Goal: Information Seeking & Learning: Check status

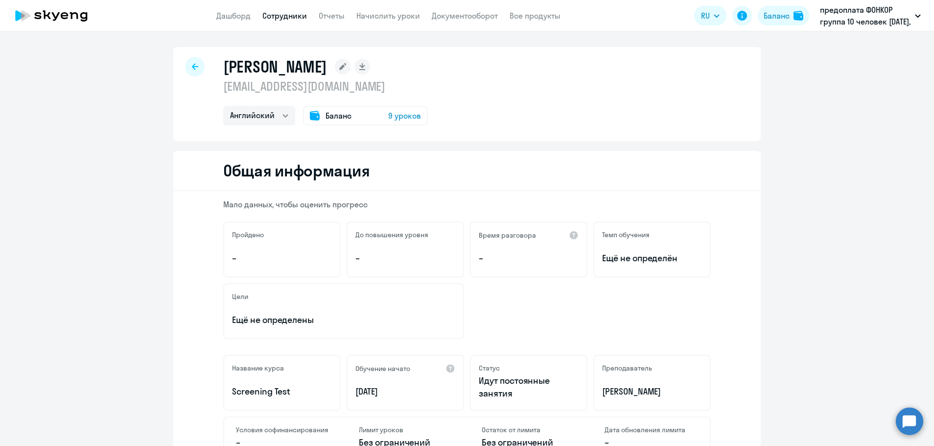
select select "english"
click at [292, 14] on link "Сотрудники" at bounding box center [284, 16] width 45 height 10
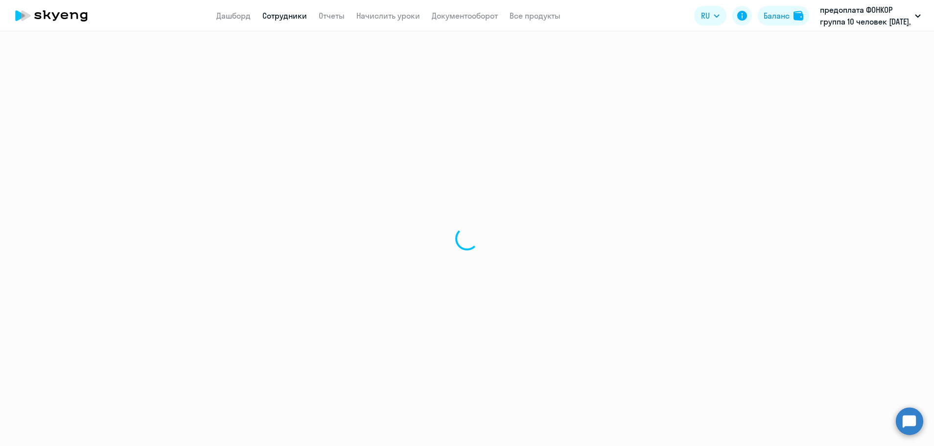
select select "30"
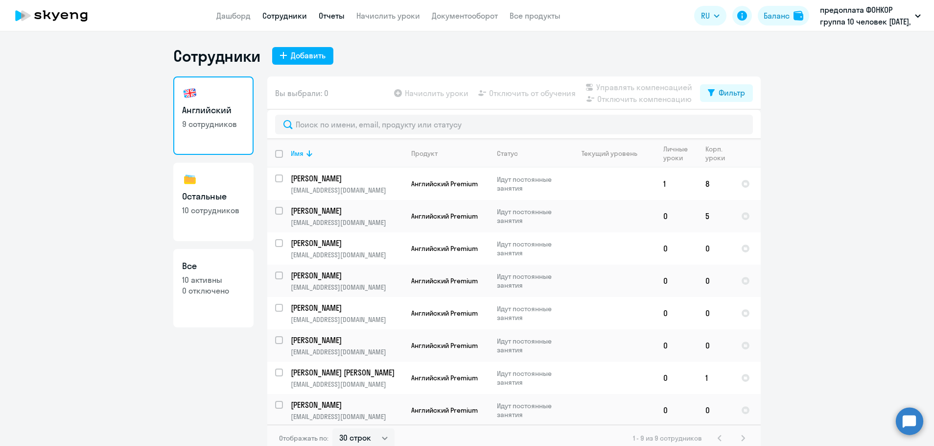
click at [326, 15] on link "Отчеты" at bounding box center [332, 16] width 26 height 10
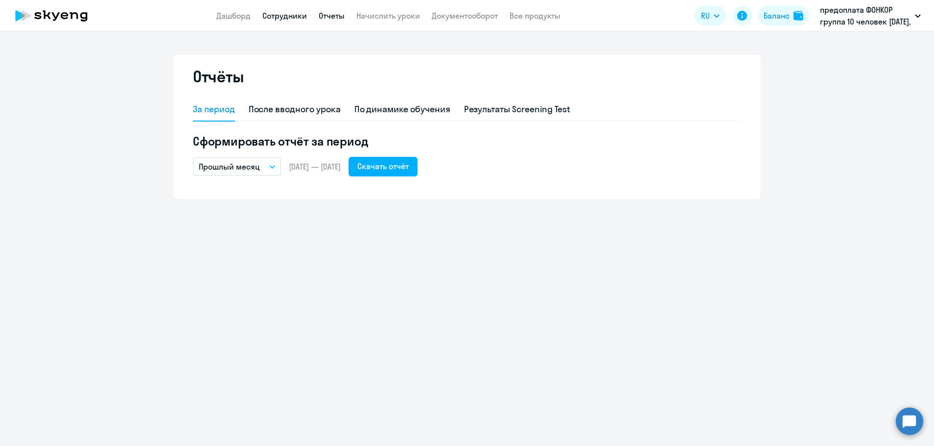
click at [299, 17] on link "Сотрудники" at bounding box center [284, 16] width 45 height 10
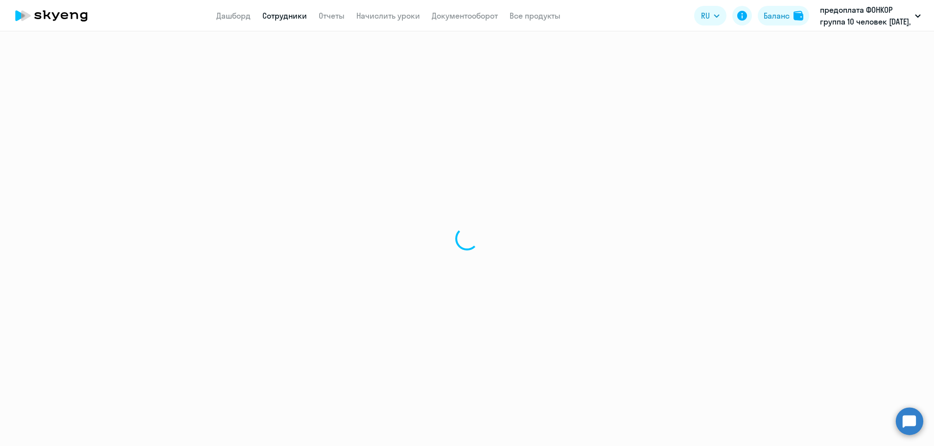
select select "30"
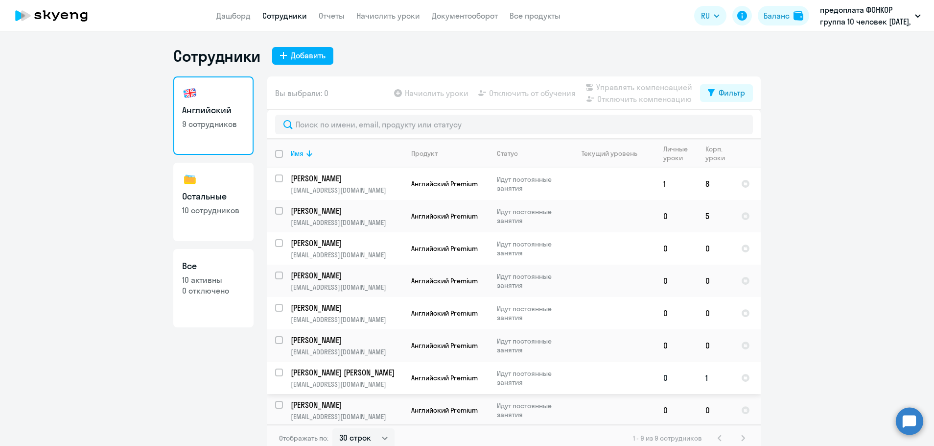
click at [314, 371] on p "[PERSON_NAME] [PERSON_NAME]" at bounding box center [346, 372] width 111 height 11
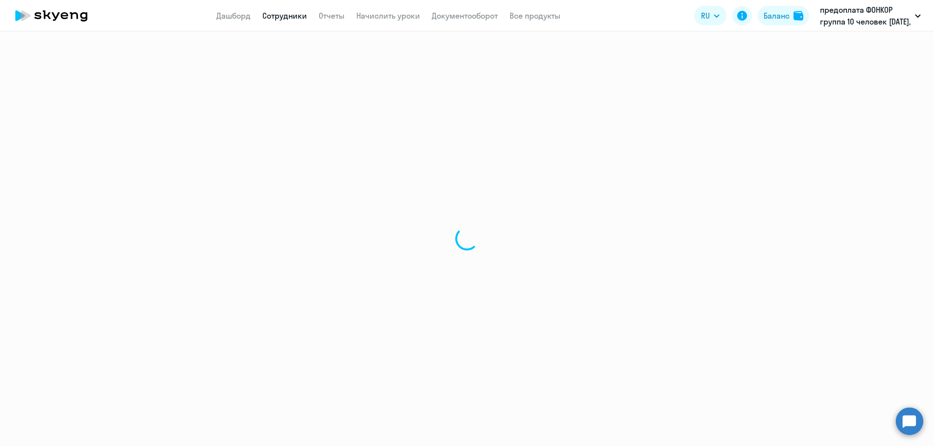
select select "english"
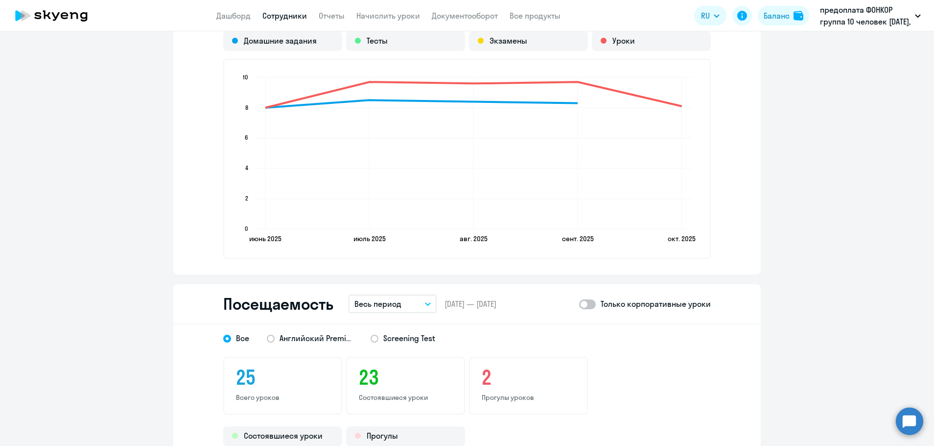
scroll to position [882, 0]
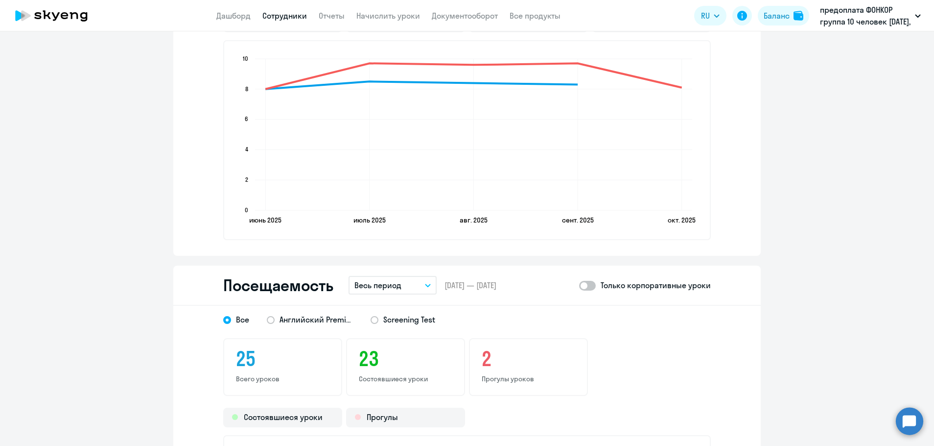
click at [426, 284] on icon "button" at bounding box center [428, 285] width 5 height 2
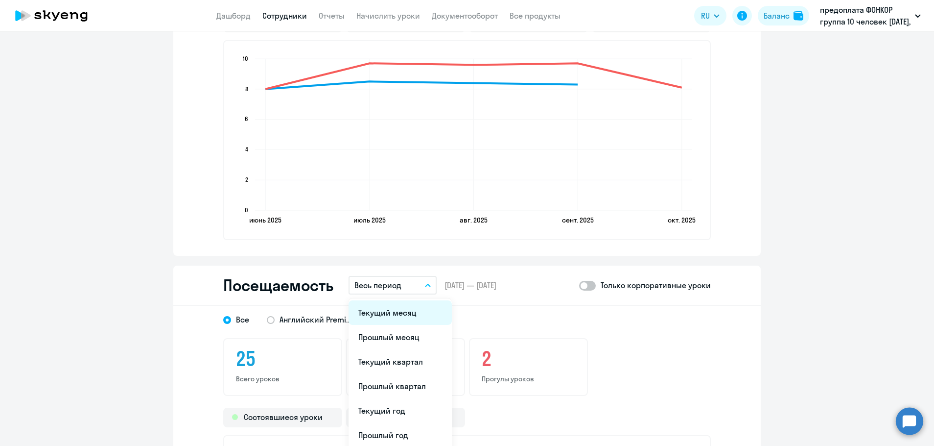
click at [397, 310] on li "Текущий месяц" at bounding box center [400, 312] width 103 height 24
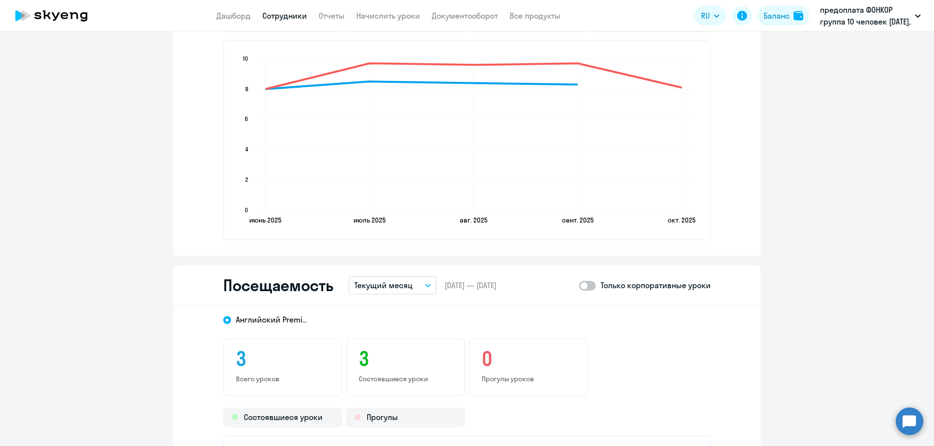
click at [589, 287] on span at bounding box center [587, 286] width 17 height 10
click at [579, 286] on input "checkbox" at bounding box center [579, 285] width 0 height 0
checkbox input "true"
click at [277, 14] on link "Сотрудники" at bounding box center [284, 16] width 45 height 10
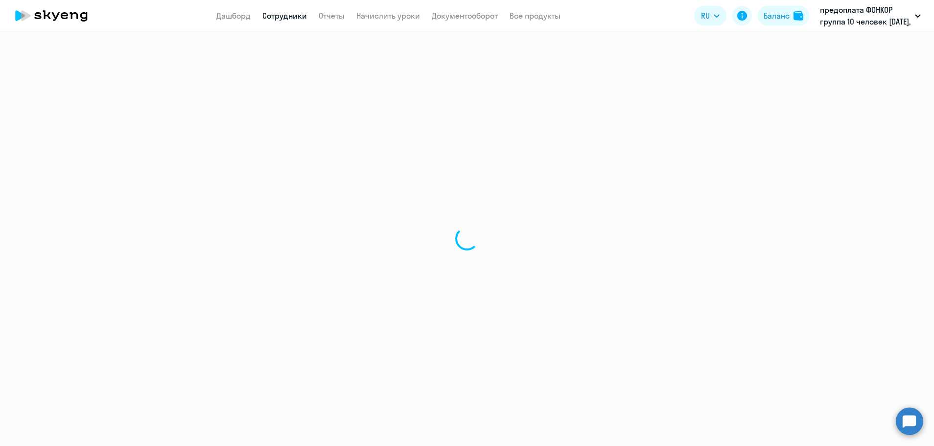
select select "30"
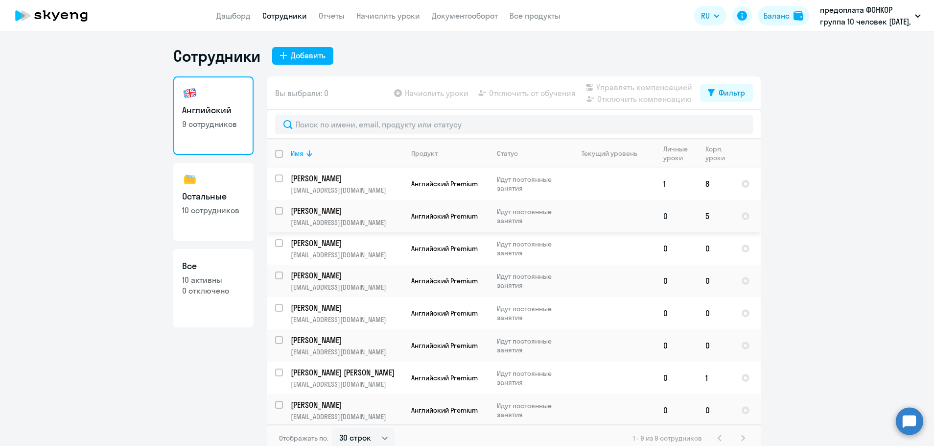
click at [317, 214] on p "[PERSON_NAME]" at bounding box center [346, 210] width 111 height 11
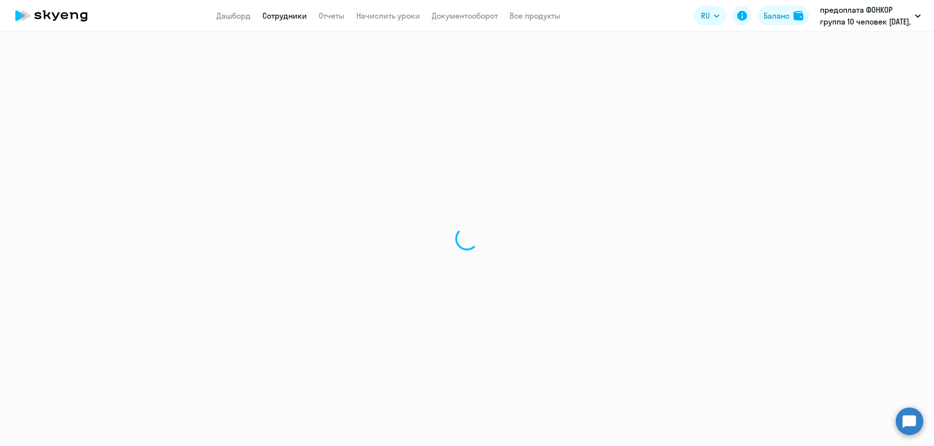
select select "english"
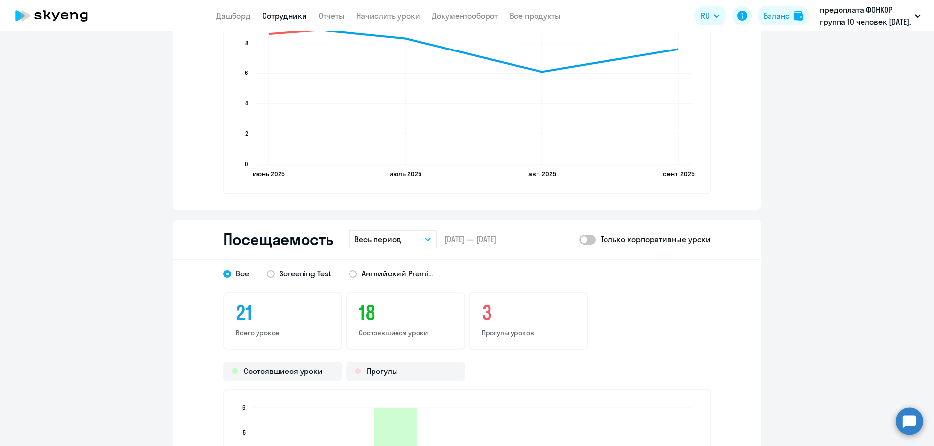
scroll to position [930, 0]
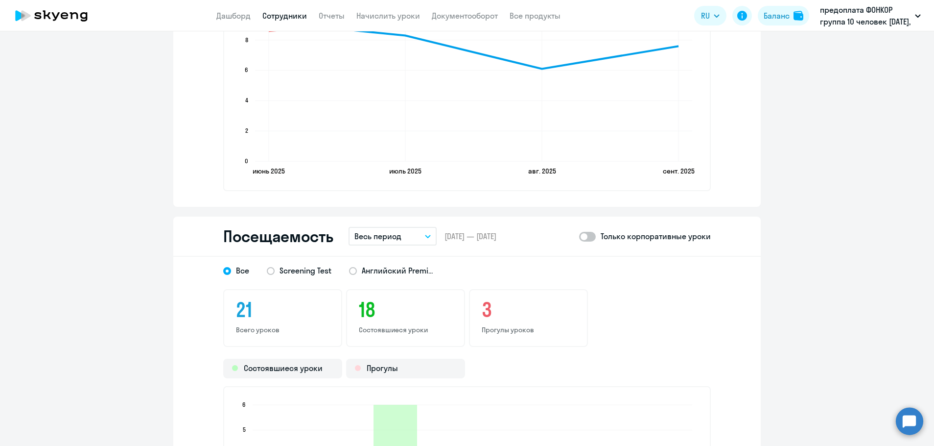
click at [426, 235] on icon "button" at bounding box center [428, 236] width 5 height 2
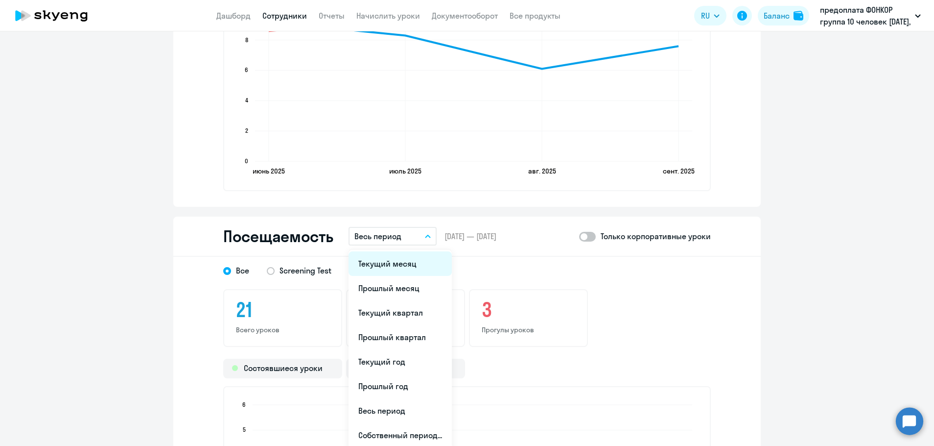
click at [385, 267] on li "Текущий месяц" at bounding box center [400, 263] width 103 height 24
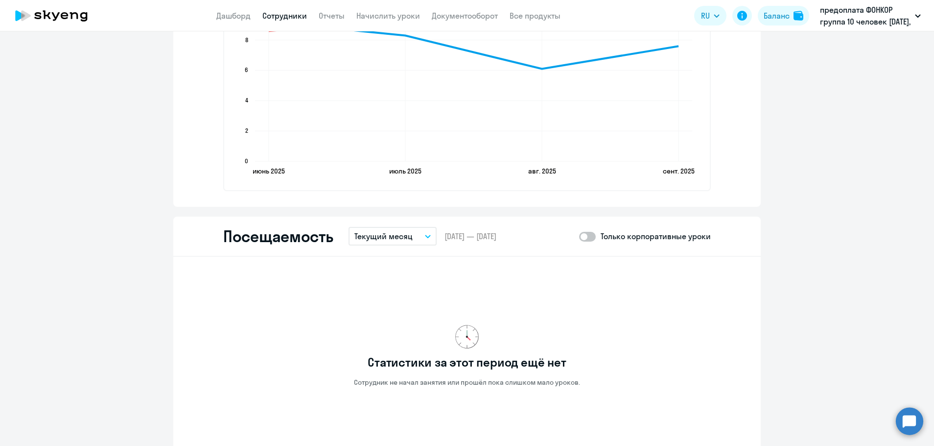
click at [288, 18] on link "Сотрудники" at bounding box center [284, 16] width 45 height 10
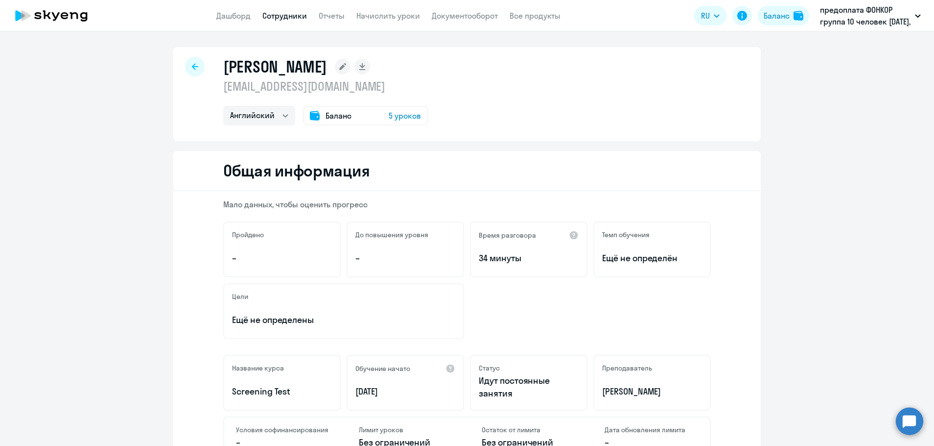
select select "30"
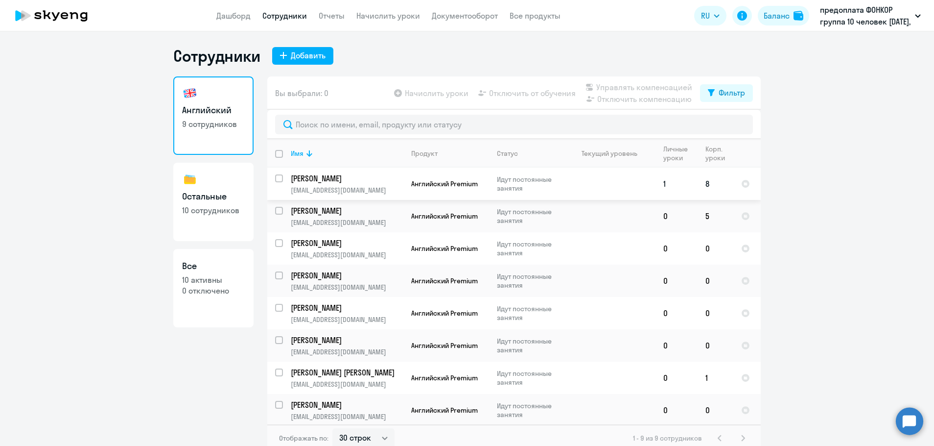
click at [328, 180] on p "[PERSON_NAME]" at bounding box center [346, 178] width 111 height 11
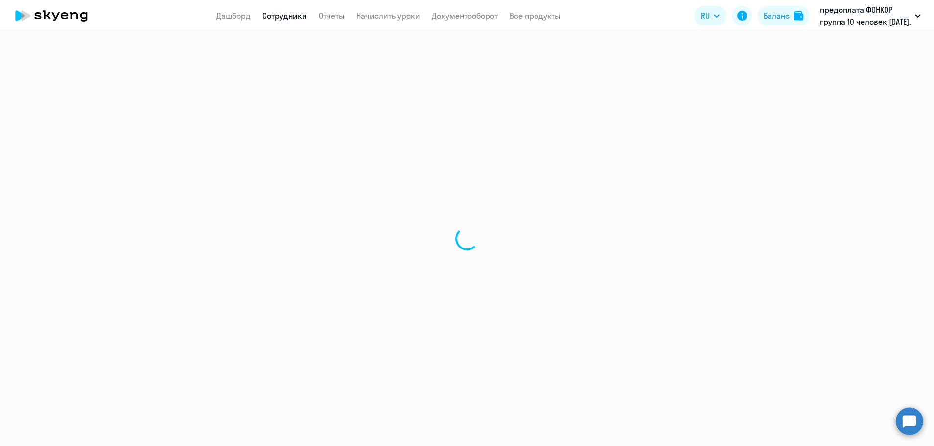
select select "english"
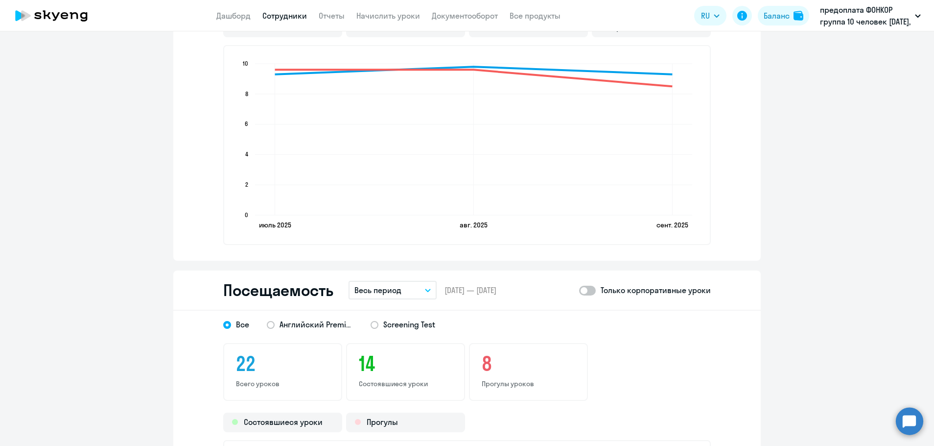
scroll to position [930, 0]
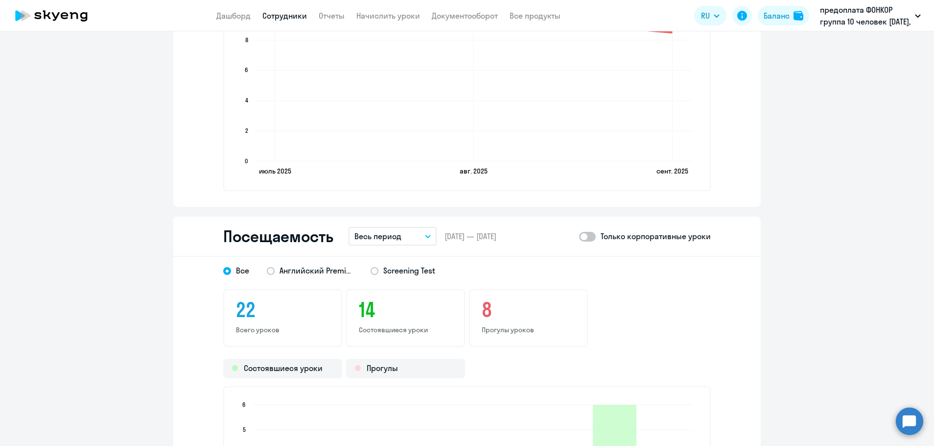
click at [395, 239] on p "Весь период" at bounding box center [378, 236] width 47 height 12
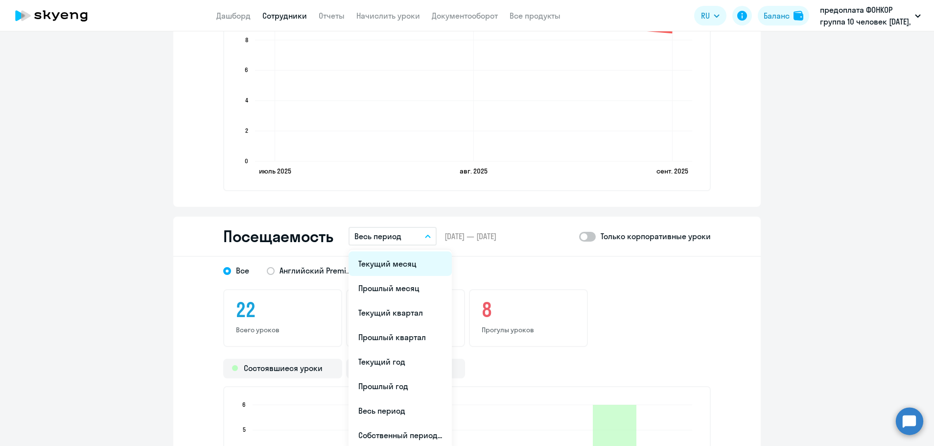
click at [401, 267] on li "Текущий месяц" at bounding box center [400, 263] width 103 height 24
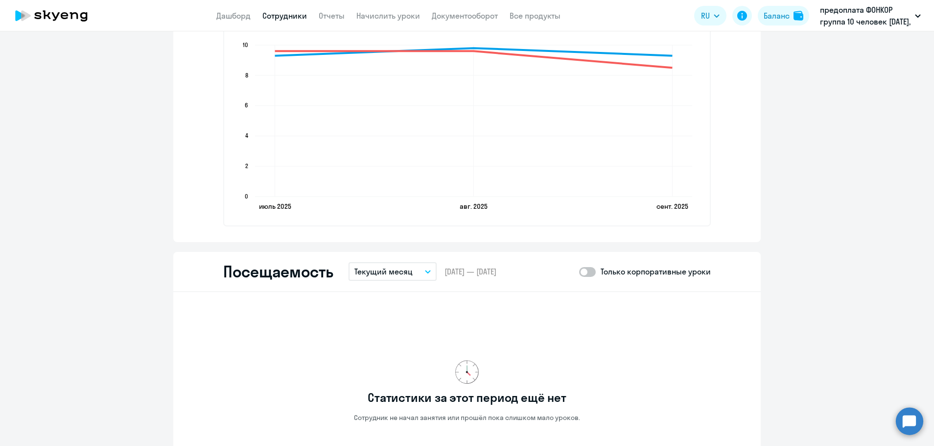
scroll to position [882, 0]
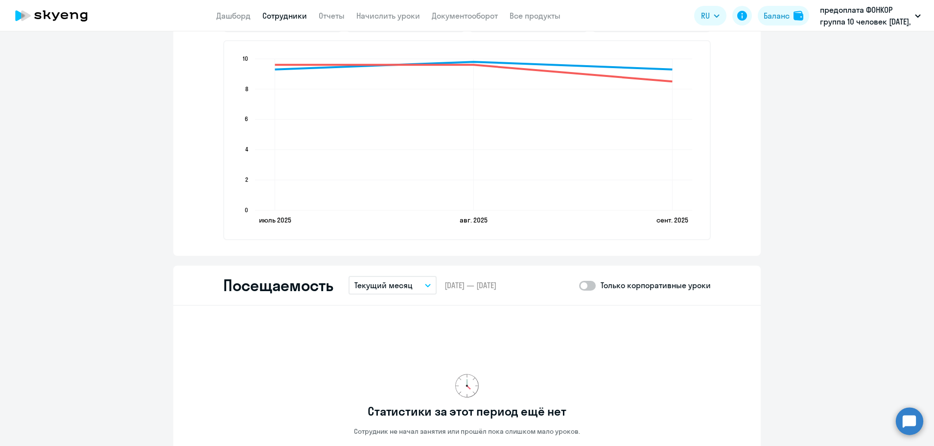
click at [591, 282] on span at bounding box center [587, 286] width 17 height 10
click at [579, 285] on input "checkbox" at bounding box center [579, 285] width 0 height 0
click at [580, 286] on span at bounding box center [587, 286] width 17 height 10
click at [579, 286] on input "checkbox" at bounding box center [579, 285] width 0 height 0
checkbox input "false"
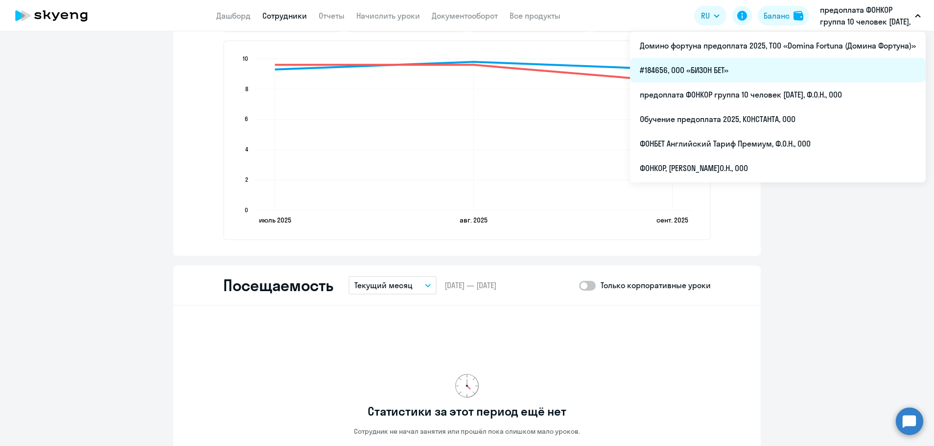
click at [707, 67] on li "#184656, ООО «БИЗОН БЕТ»" at bounding box center [778, 70] width 296 height 24
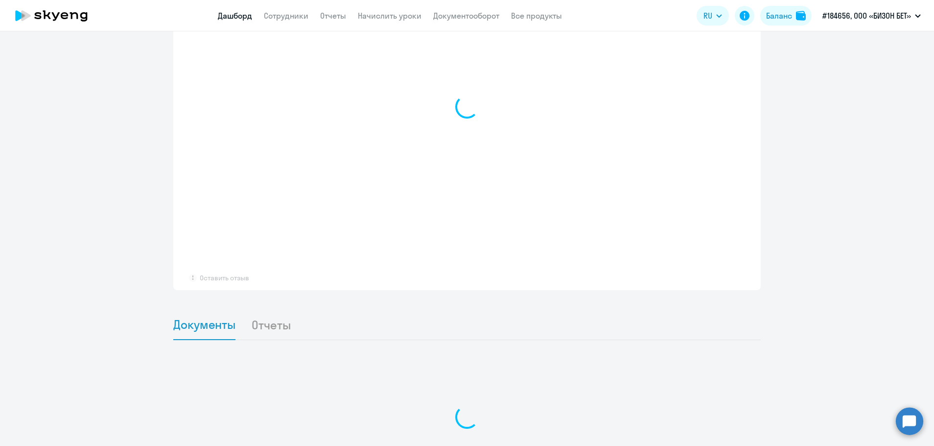
select select "30"
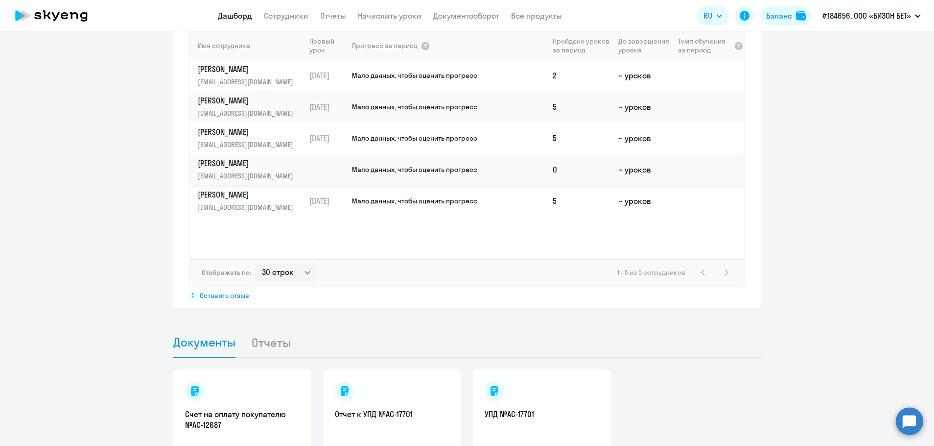
scroll to position [724, 0]
click at [217, 125] on p "[PERSON_NAME]" at bounding box center [248, 130] width 101 height 11
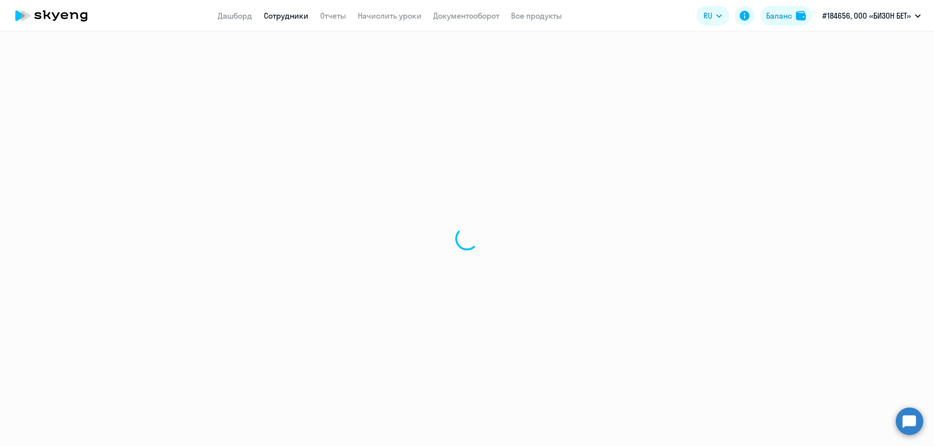
select select "english"
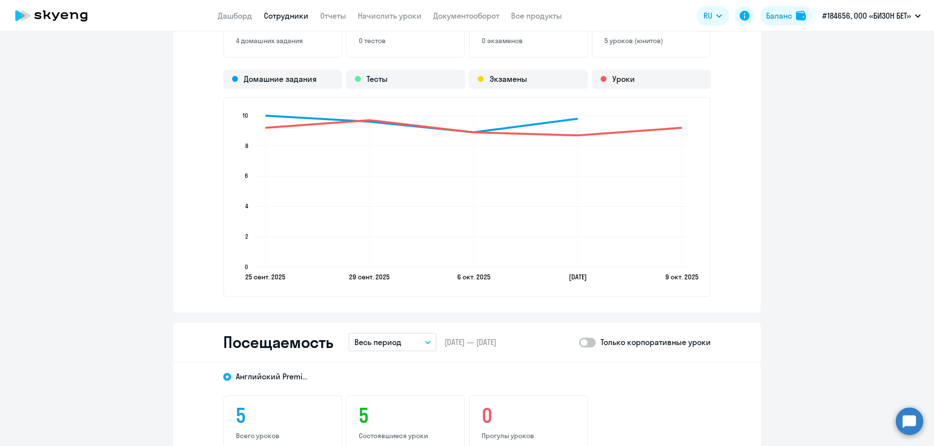
scroll to position [1028, 0]
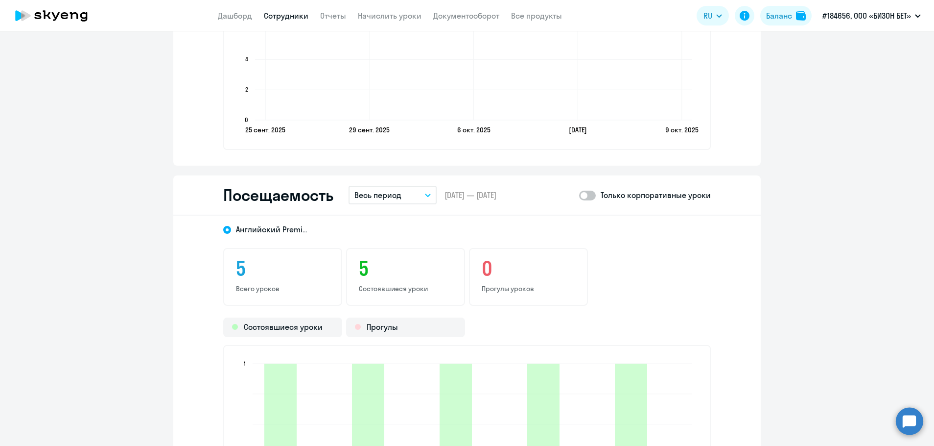
click at [425, 196] on icon "button" at bounding box center [428, 194] width 6 height 3
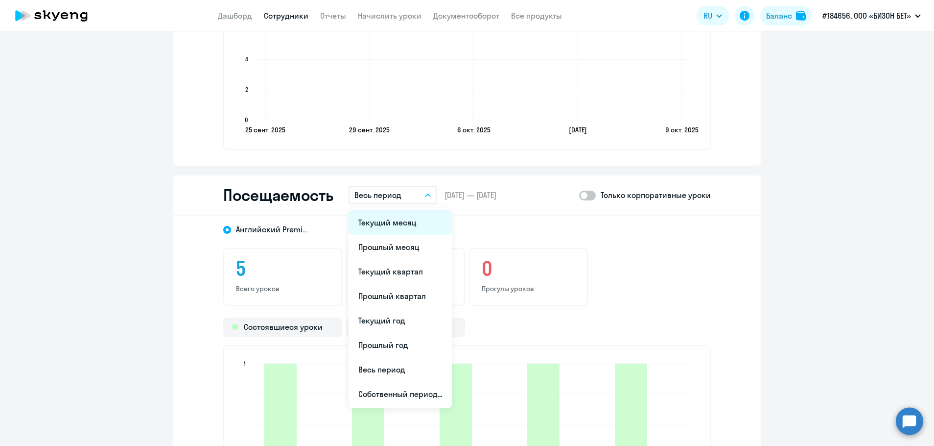
click at [401, 219] on li "Текущий месяц" at bounding box center [400, 222] width 103 height 24
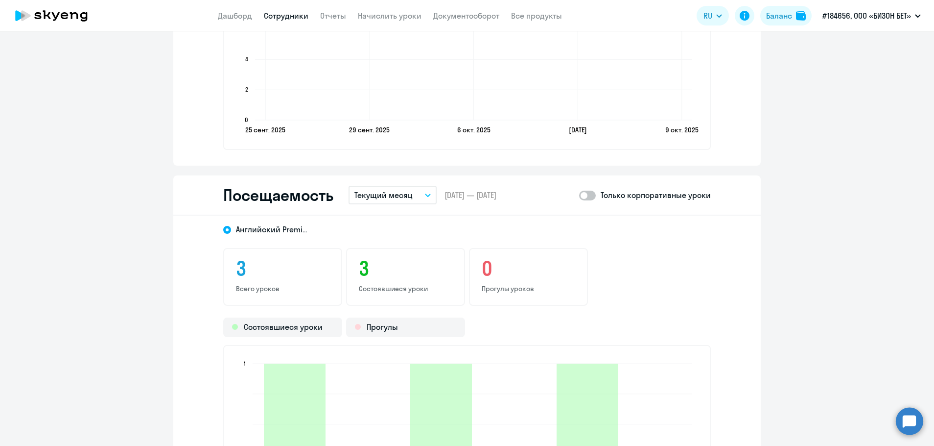
click at [586, 195] on span at bounding box center [587, 196] width 17 height 10
click at [579, 195] on input "checkbox" at bounding box center [579, 195] width 0 height 0
click at [583, 196] on span at bounding box center [587, 196] width 17 height 10
click at [579, 195] on input "checkbox" at bounding box center [579, 195] width 0 height 0
checkbox input "false"
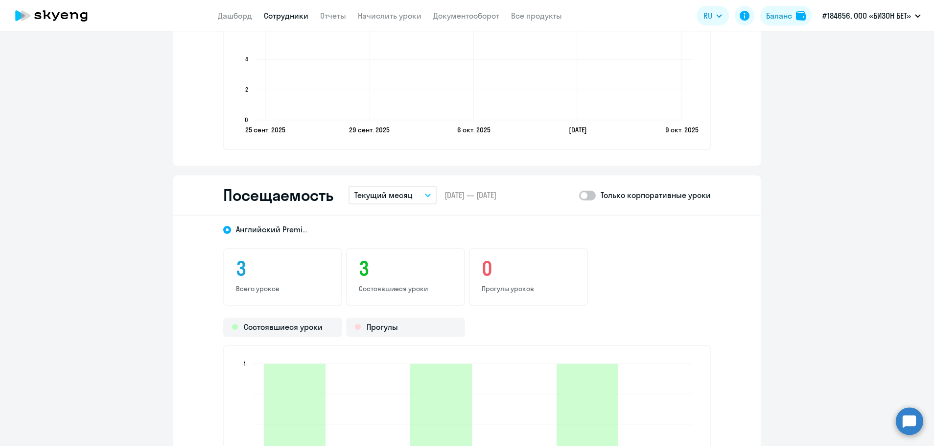
click at [290, 18] on link "Сотрудники" at bounding box center [286, 16] width 45 height 10
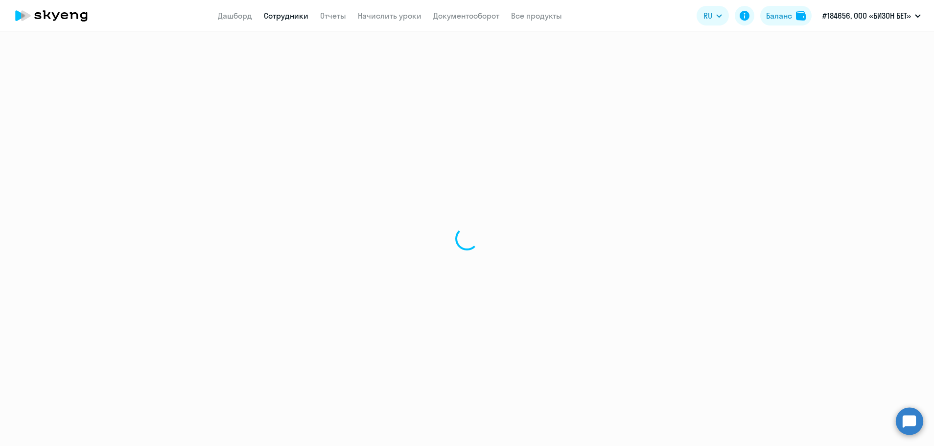
select select "30"
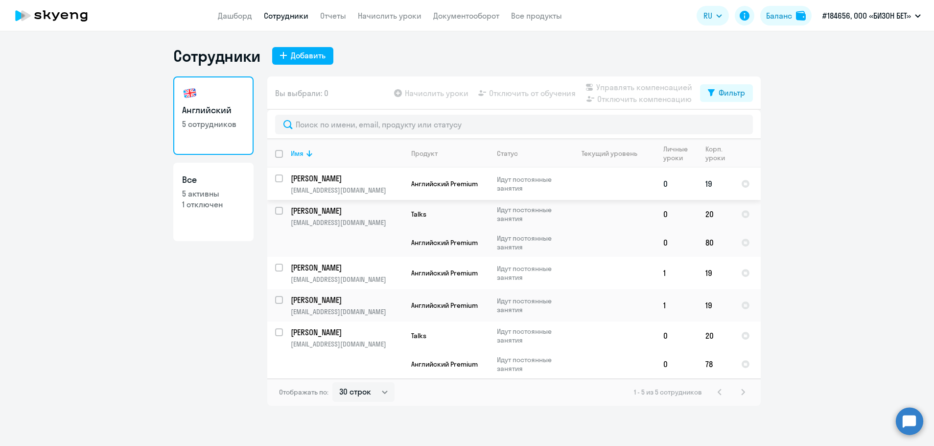
click at [311, 180] on p "[PERSON_NAME]" at bounding box center [346, 178] width 111 height 11
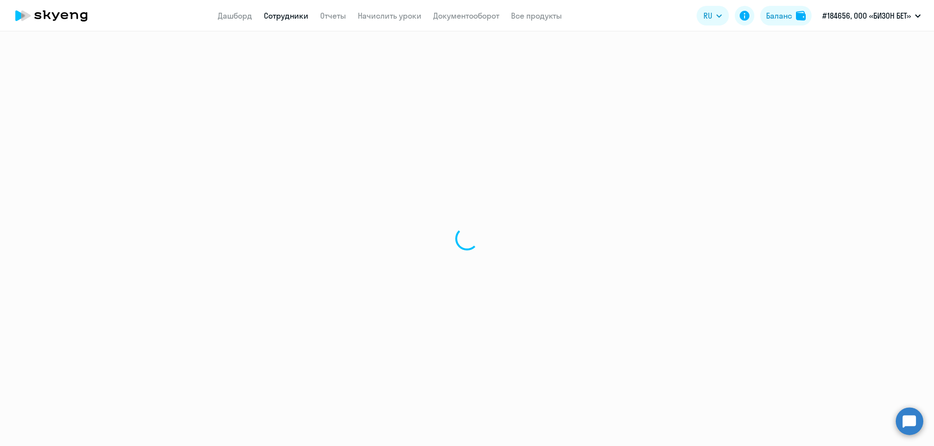
select select "english"
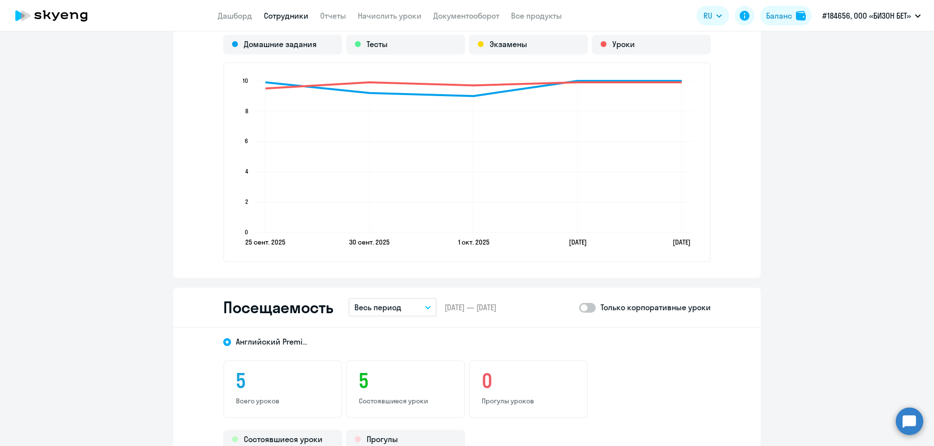
scroll to position [930, 0]
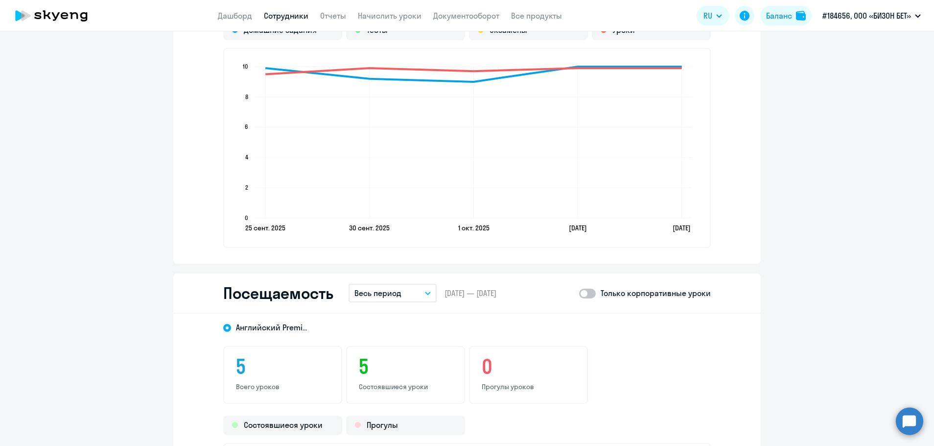
click at [418, 292] on button "Весь период" at bounding box center [393, 293] width 88 height 19
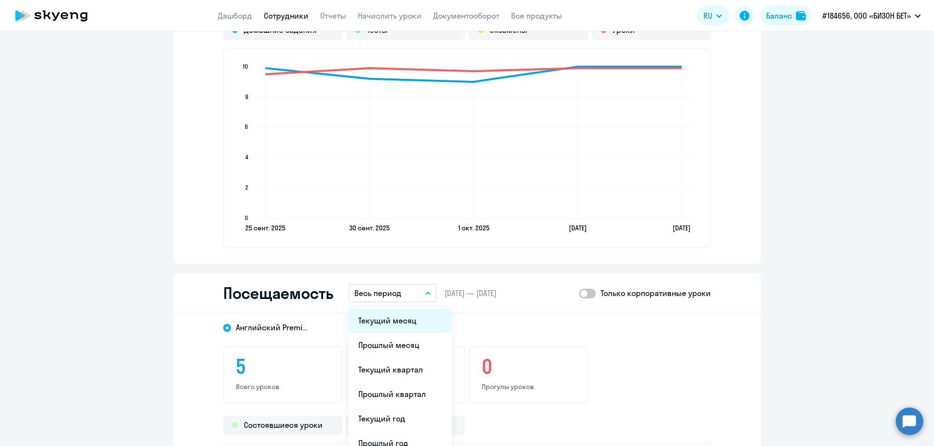
click at [406, 320] on li "Текущий месяц" at bounding box center [400, 320] width 103 height 24
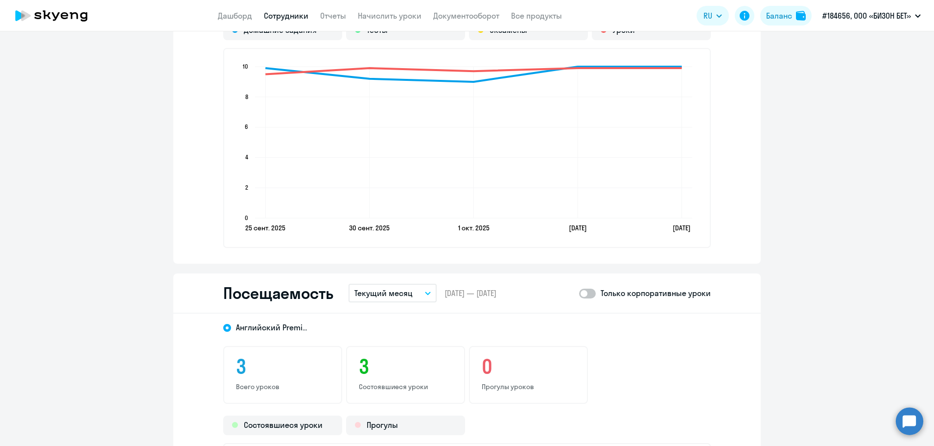
click at [279, 24] on app-header "Дашборд Сотрудники Отчеты Начислить уроки Документооборот Все продукты Дашборд …" at bounding box center [467, 15] width 934 height 31
click at [281, 19] on link "Сотрудники" at bounding box center [286, 16] width 45 height 10
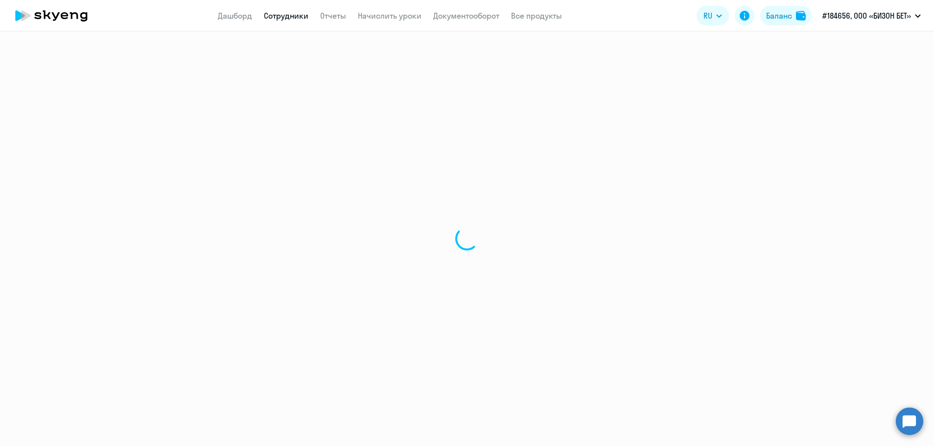
select select "30"
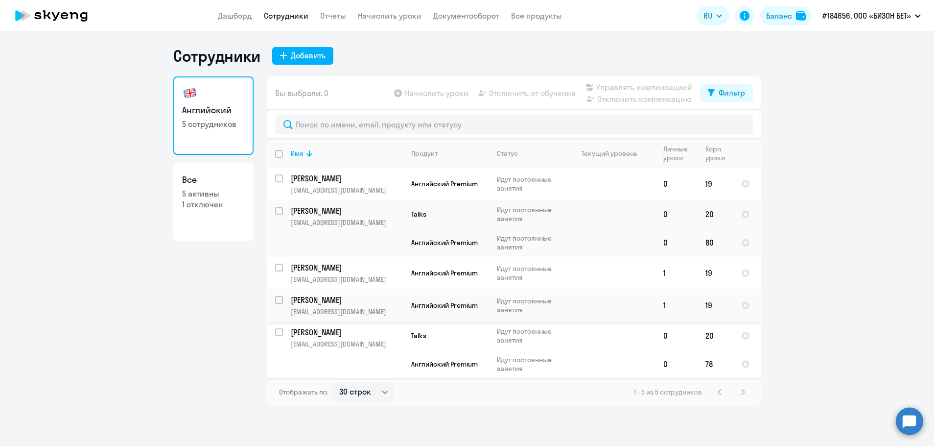
click at [309, 302] on p "[PERSON_NAME]" at bounding box center [346, 299] width 111 height 11
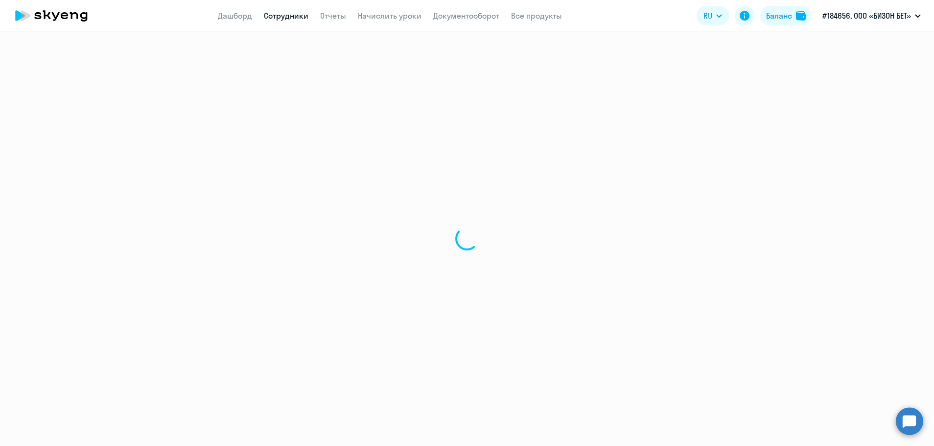
select select "english"
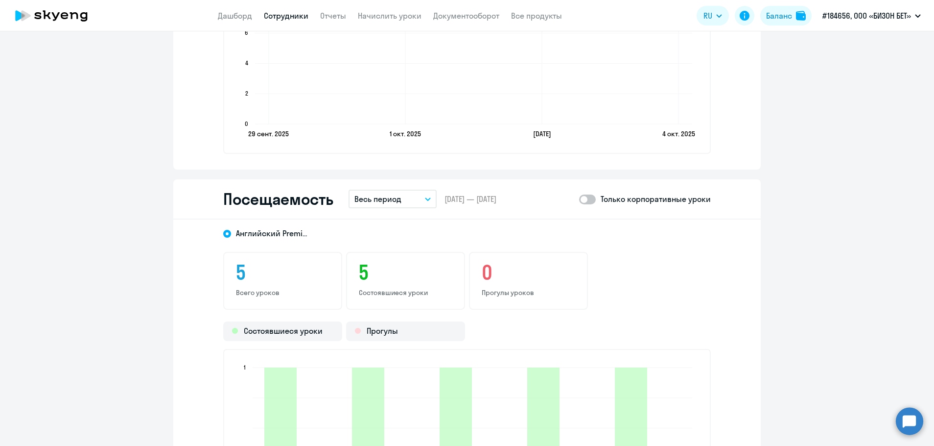
scroll to position [1028, 0]
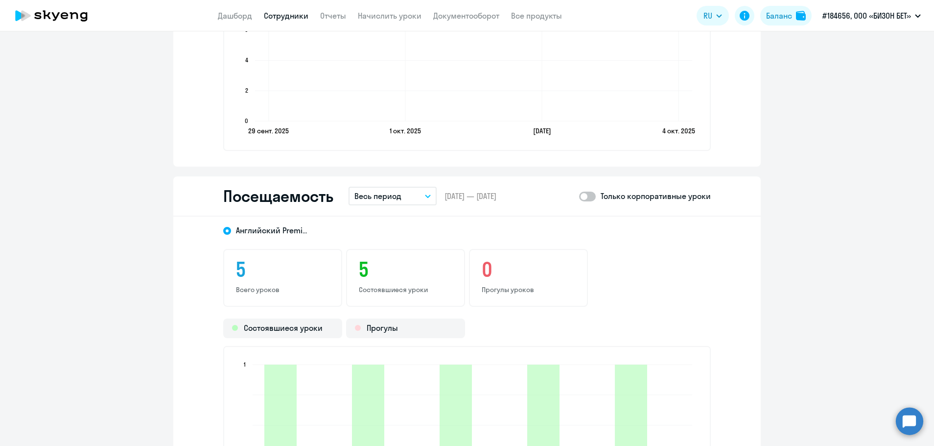
click at [425, 196] on icon "button" at bounding box center [428, 195] width 6 height 3
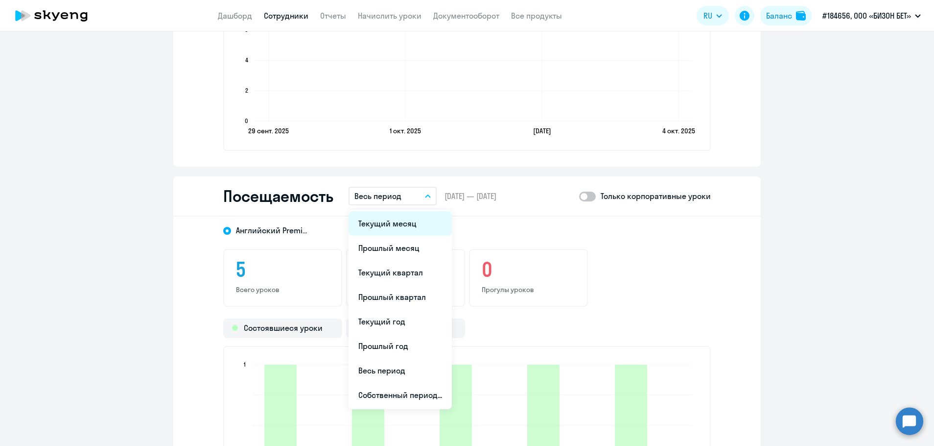
click at [402, 227] on li "Текущий месяц" at bounding box center [400, 223] width 103 height 24
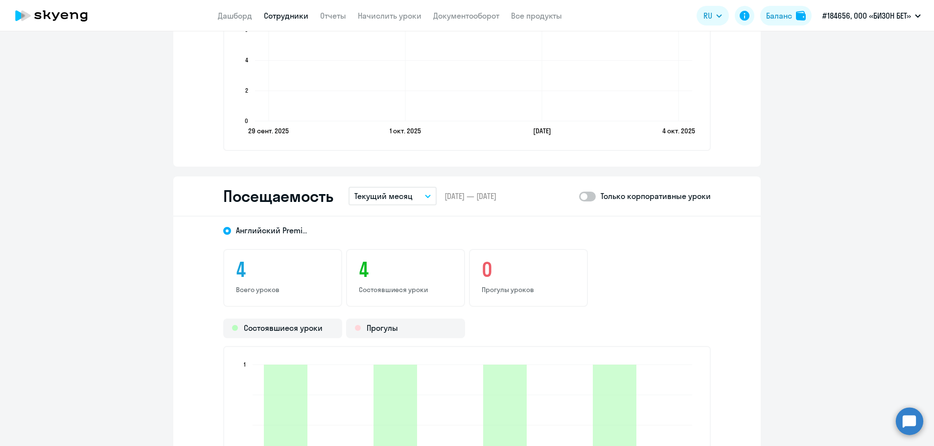
click at [590, 197] on span at bounding box center [587, 196] width 17 height 10
click at [579, 196] on input "checkbox" at bounding box center [579, 196] width 0 height 0
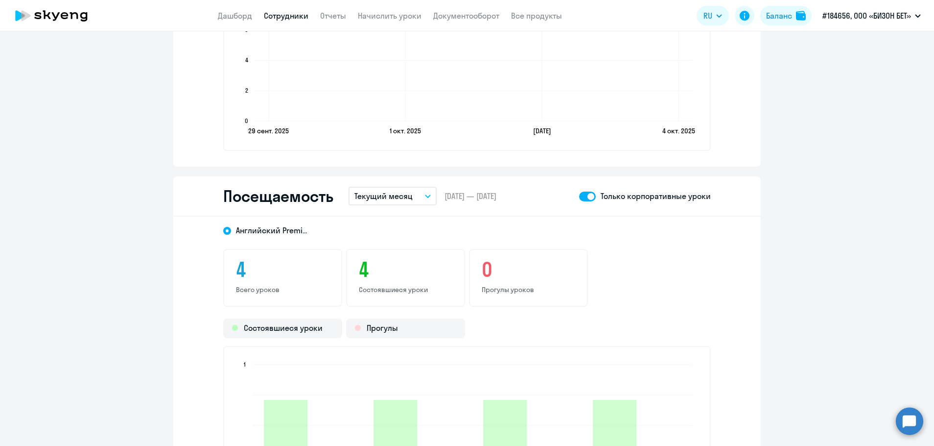
click at [581, 196] on span at bounding box center [587, 196] width 17 height 10
click at [579, 196] on input "checkbox" at bounding box center [579, 196] width 0 height 0
checkbox input "false"
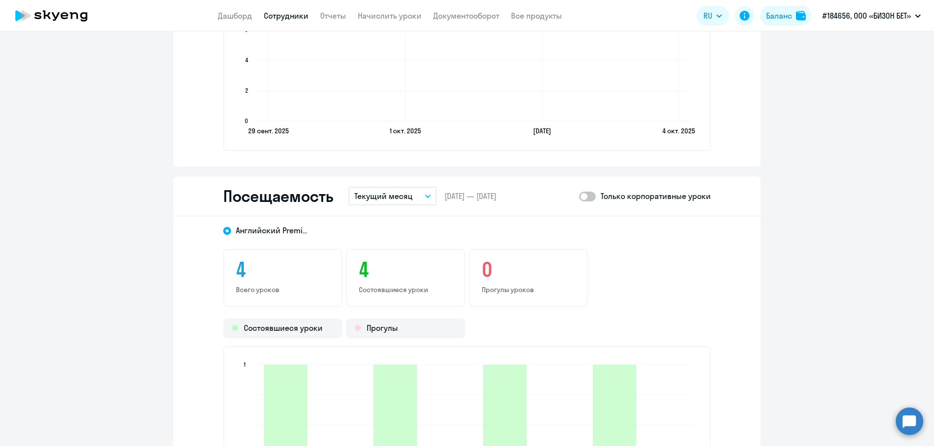
click at [289, 17] on link "Сотрудники" at bounding box center [286, 16] width 45 height 10
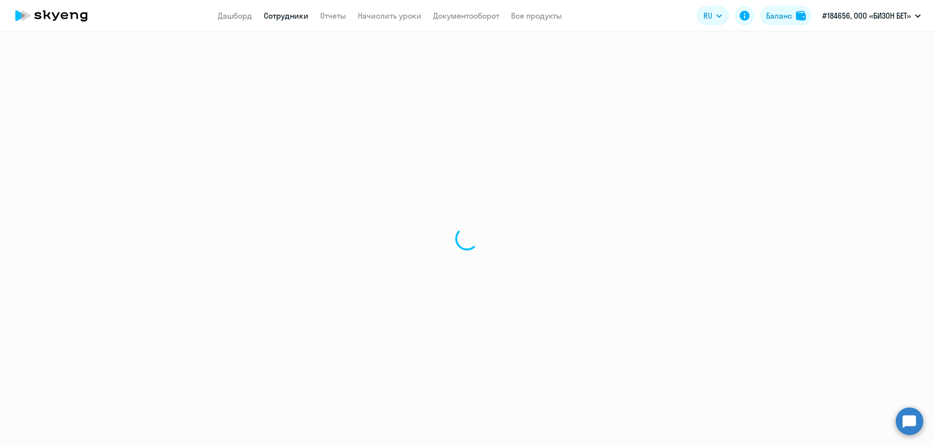
select select "30"
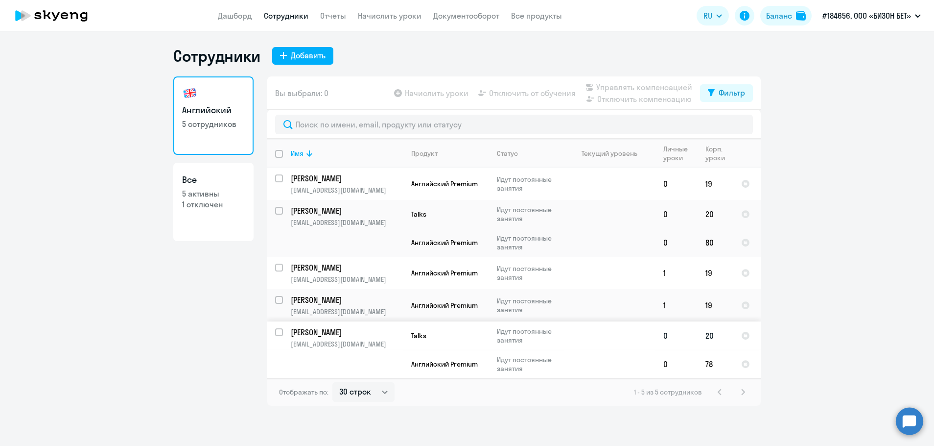
click at [318, 330] on p "[PERSON_NAME]" at bounding box center [346, 332] width 111 height 11
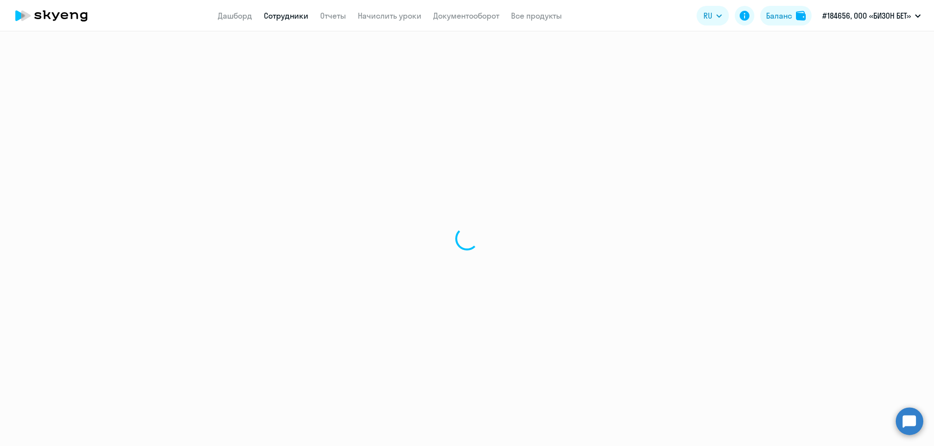
select select "english"
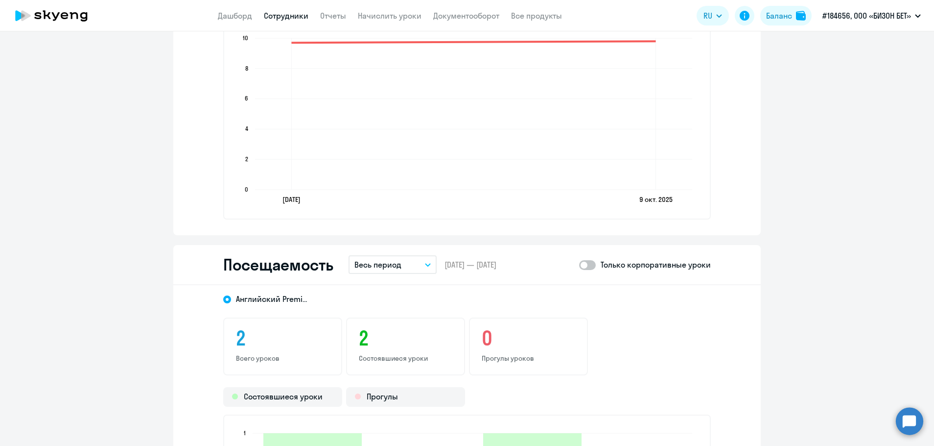
scroll to position [1028, 0]
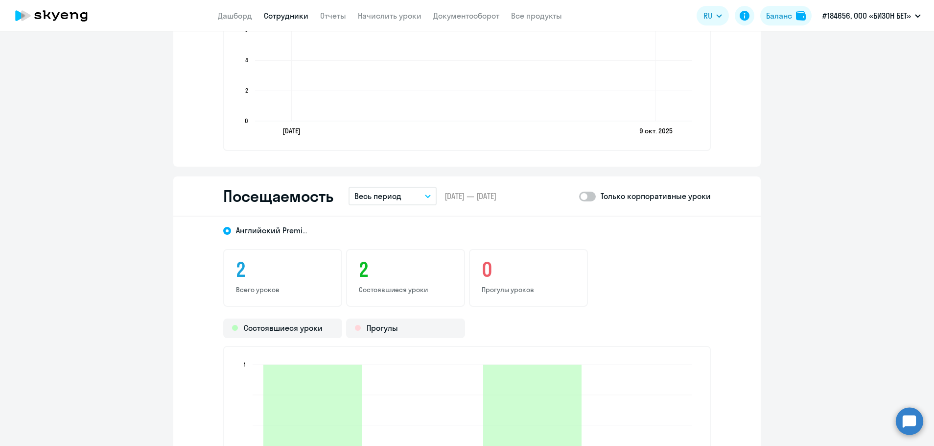
click at [425, 195] on icon "button" at bounding box center [428, 195] width 6 height 3
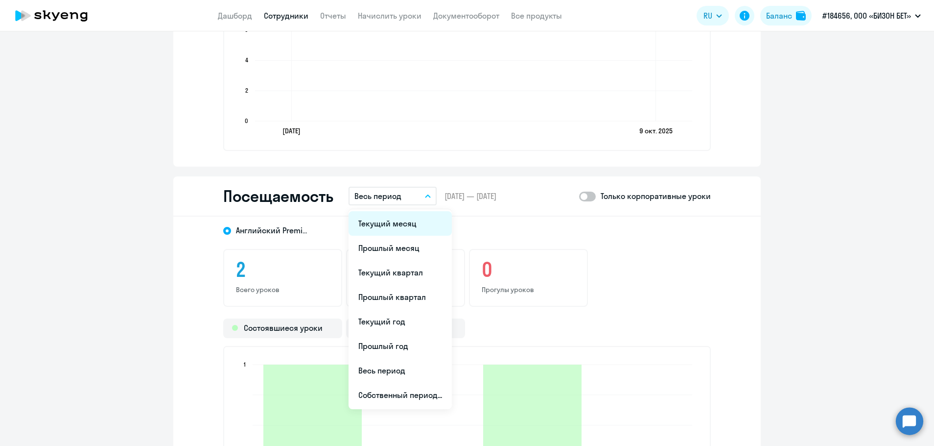
click at [391, 225] on li "Текущий месяц" at bounding box center [400, 223] width 103 height 24
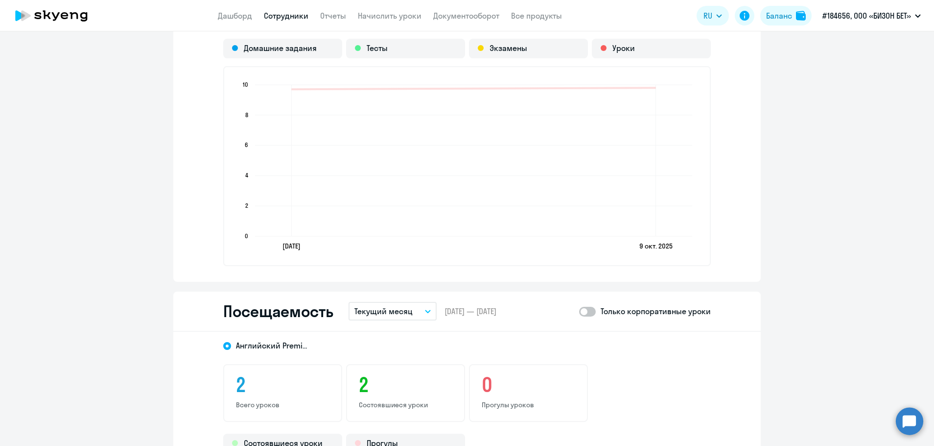
scroll to position [979, 0]
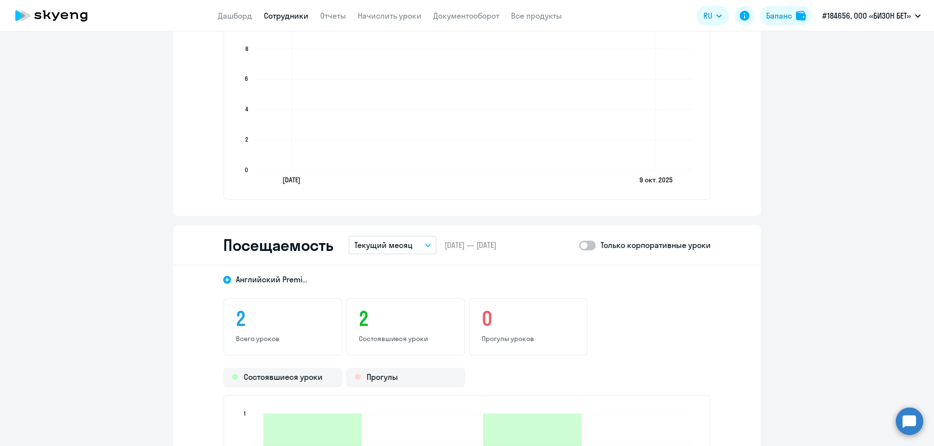
click at [421, 247] on button "Текущий месяц" at bounding box center [393, 245] width 88 height 19
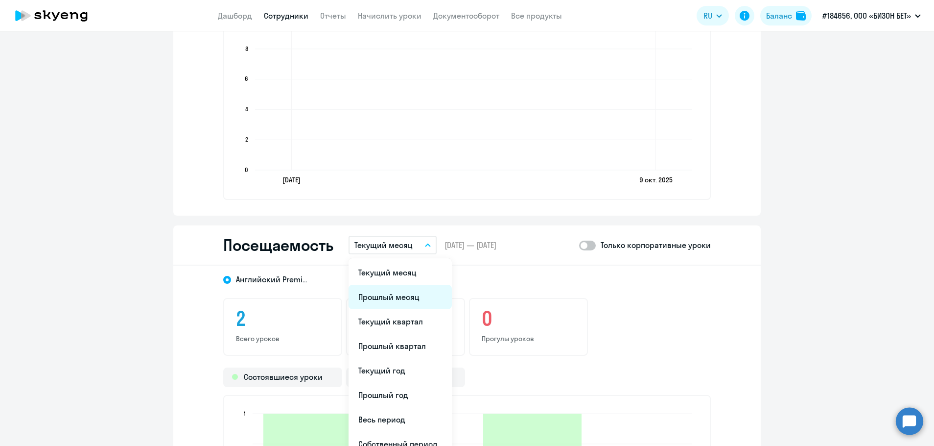
click at [368, 294] on li "Прошлый месяц" at bounding box center [400, 297] width 103 height 24
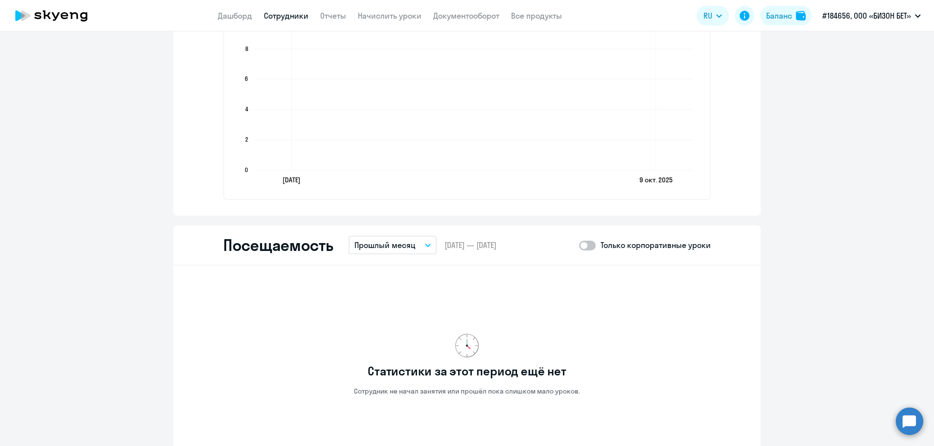
click at [425, 243] on icon "button" at bounding box center [428, 244] width 6 height 3
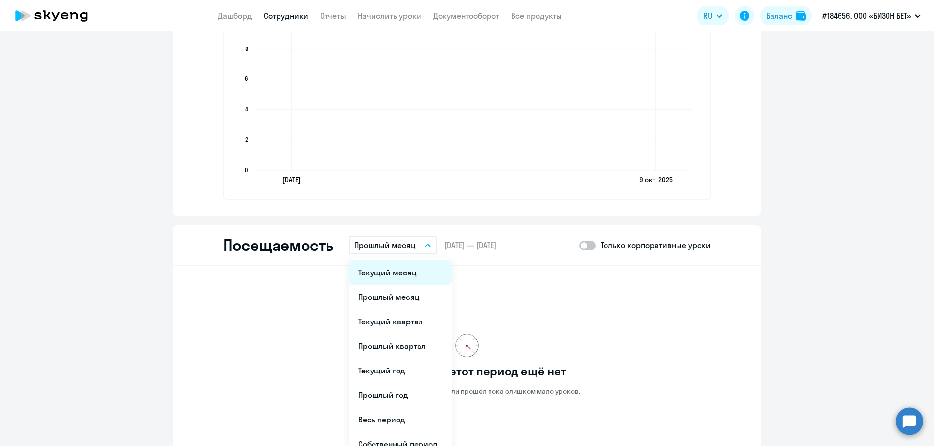
click at [369, 272] on li "Текущий месяц" at bounding box center [400, 272] width 103 height 24
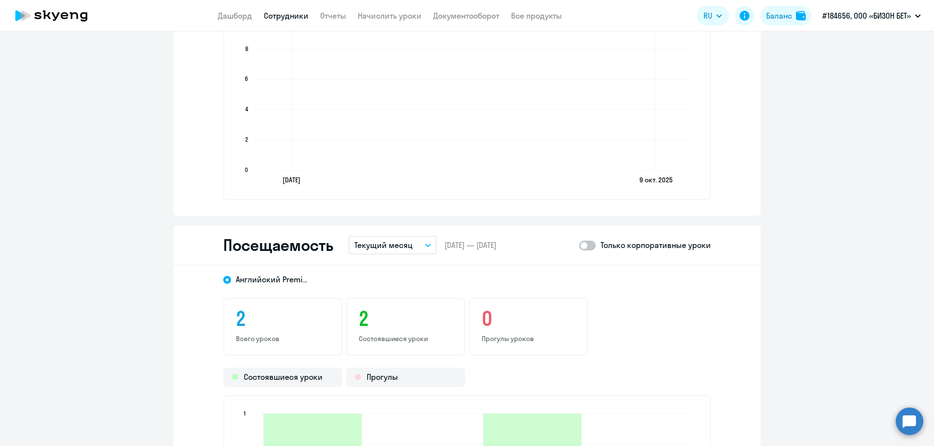
click at [282, 13] on link "Сотрудники" at bounding box center [286, 16] width 45 height 10
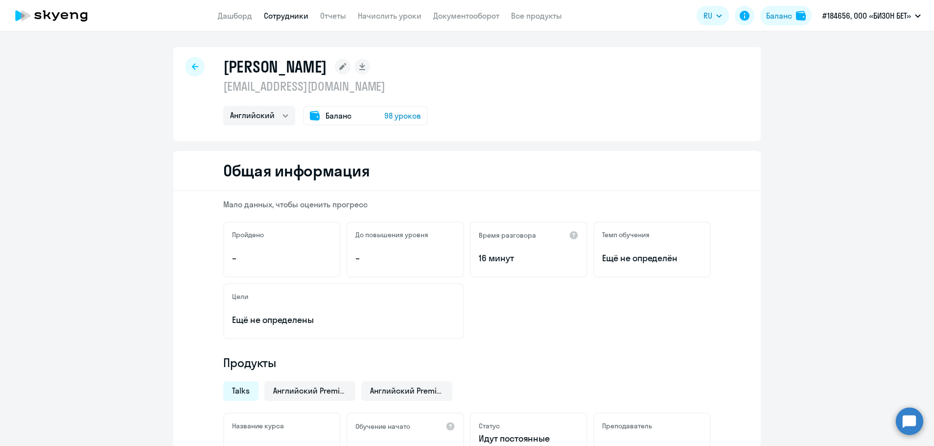
select select "30"
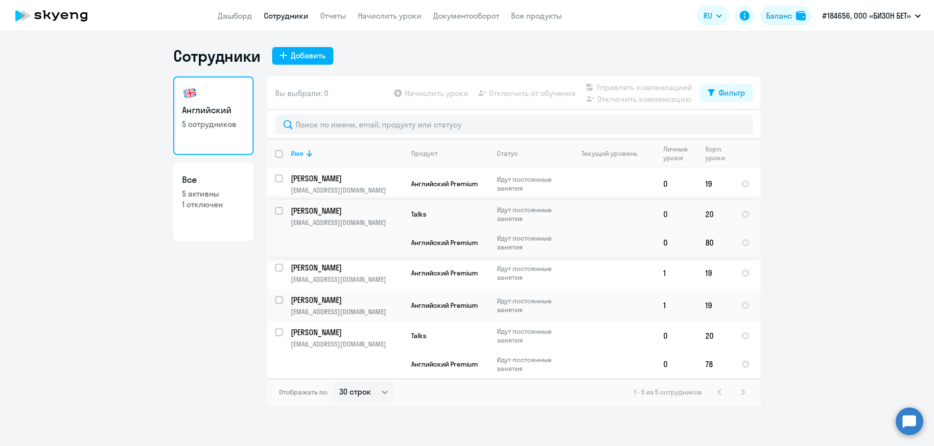
click at [298, 211] on p "[PERSON_NAME]" at bounding box center [346, 210] width 111 height 11
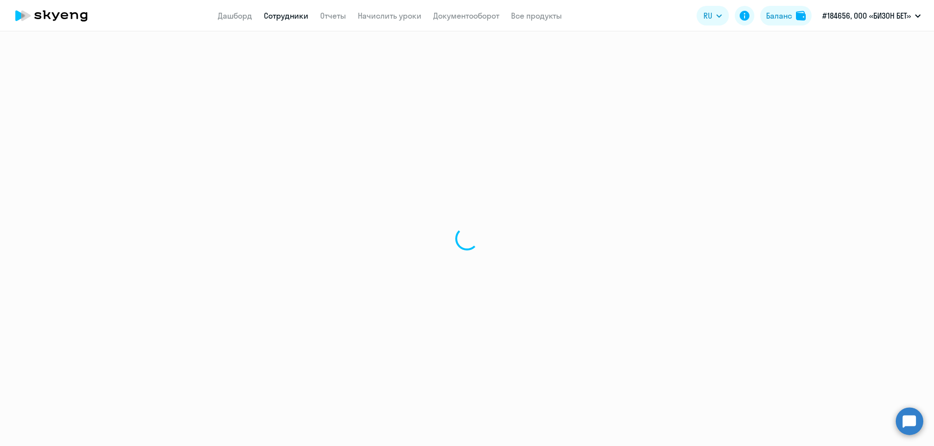
select select "english"
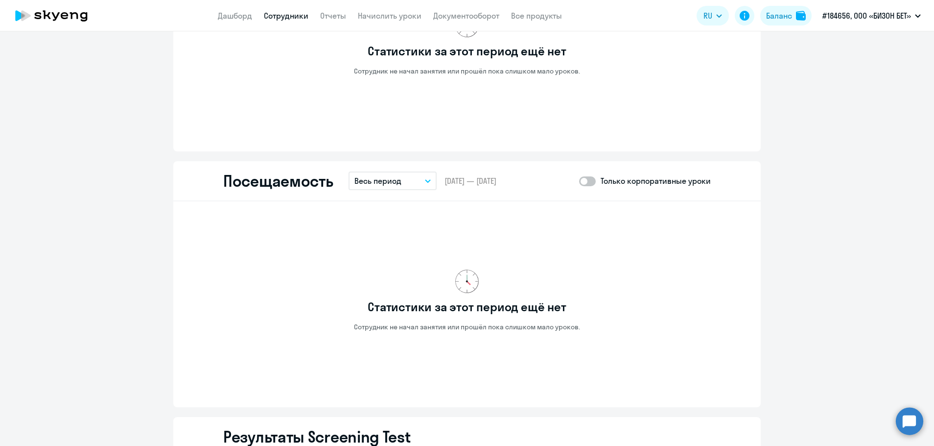
scroll to position [930, 0]
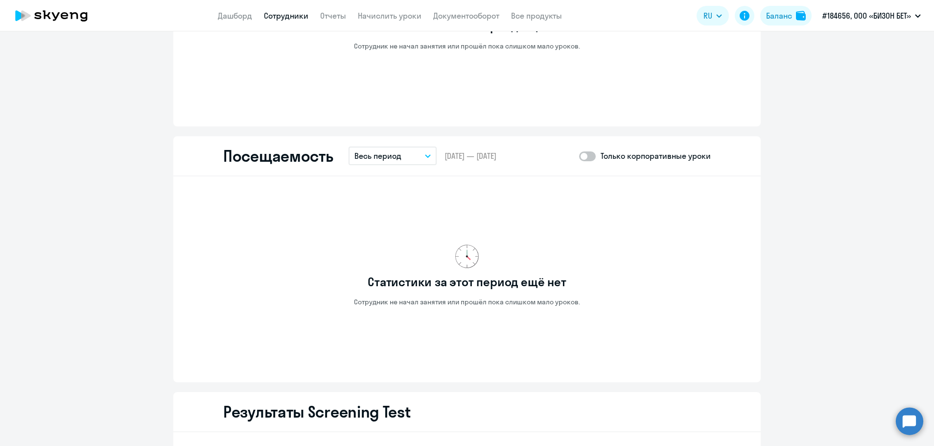
click at [284, 16] on link "Сотрудники" at bounding box center [286, 16] width 45 height 10
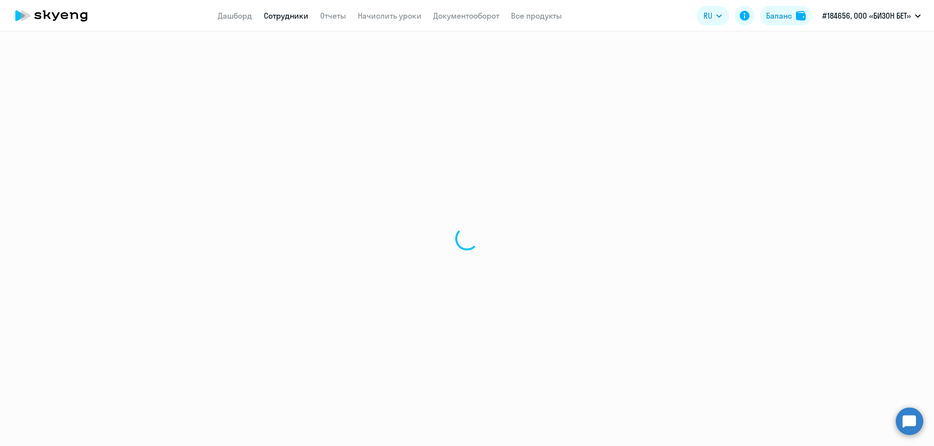
select select "30"
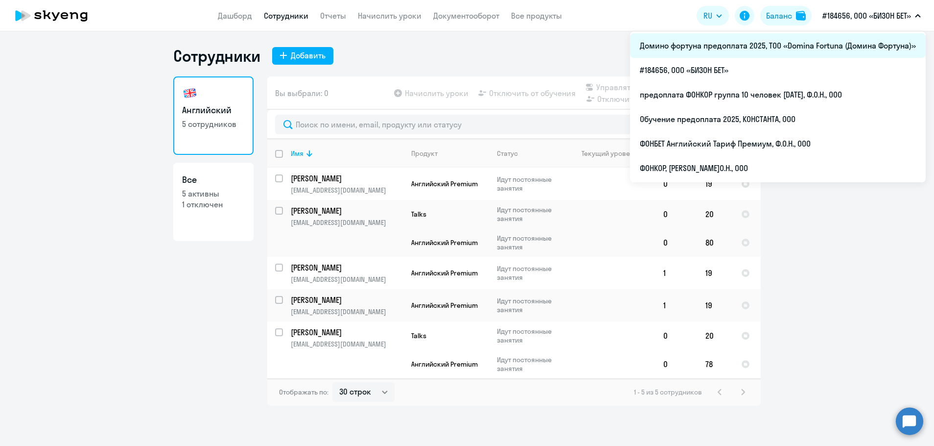
click at [834, 41] on li "Домино фортуна предоплата 2025, ТОО «Domina Fortuna (Домина Фортуна)»" at bounding box center [778, 45] width 296 height 24
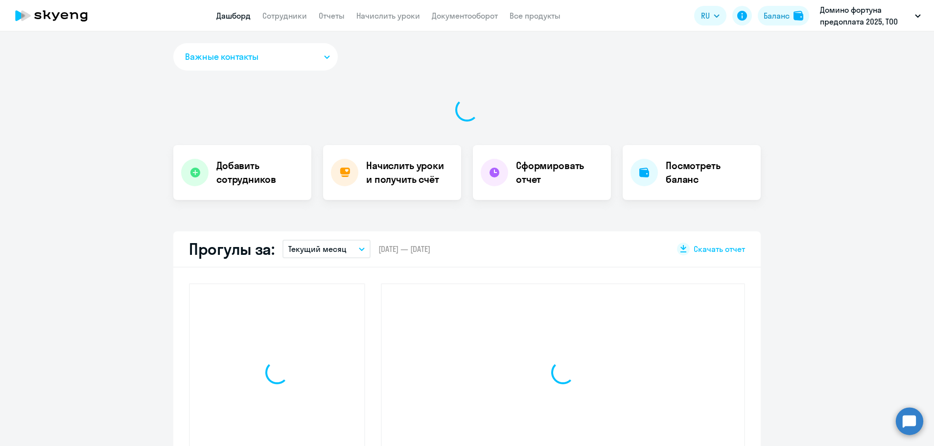
select select "30"
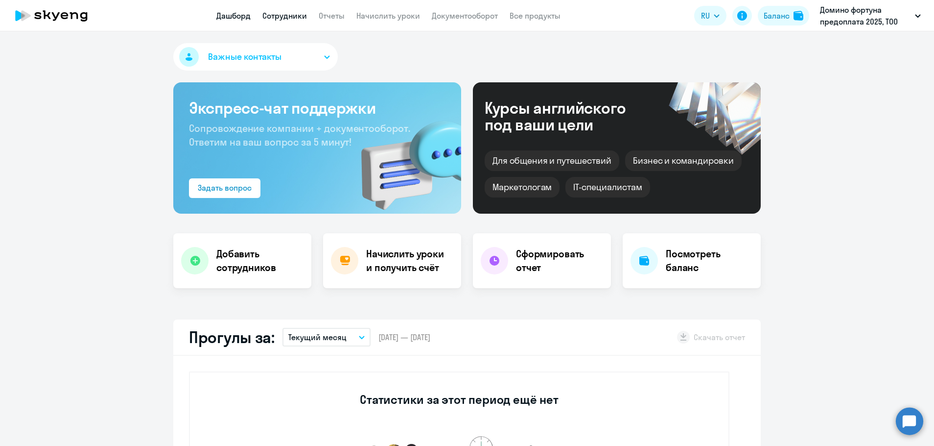
click at [293, 17] on link "Сотрудники" at bounding box center [284, 16] width 45 height 10
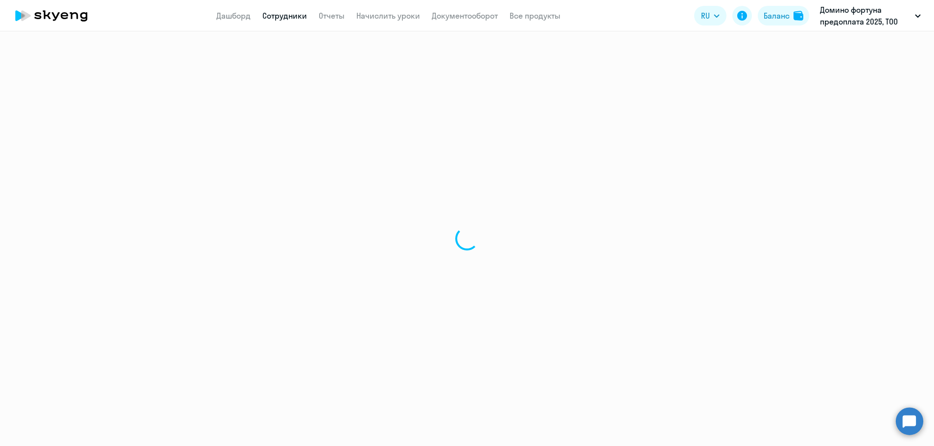
select select "30"
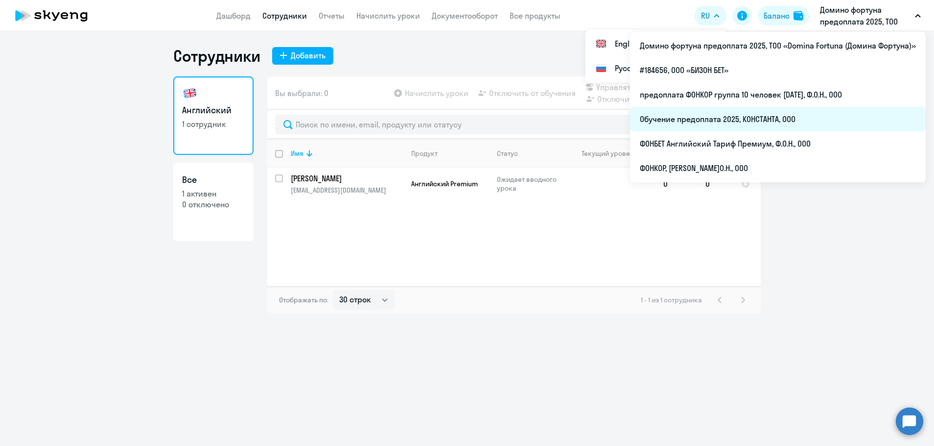
click at [765, 116] on li "Обучение предоплата 2025, КОНСТАНТА, ООО" at bounding box center [778, 119] width 296 height 24
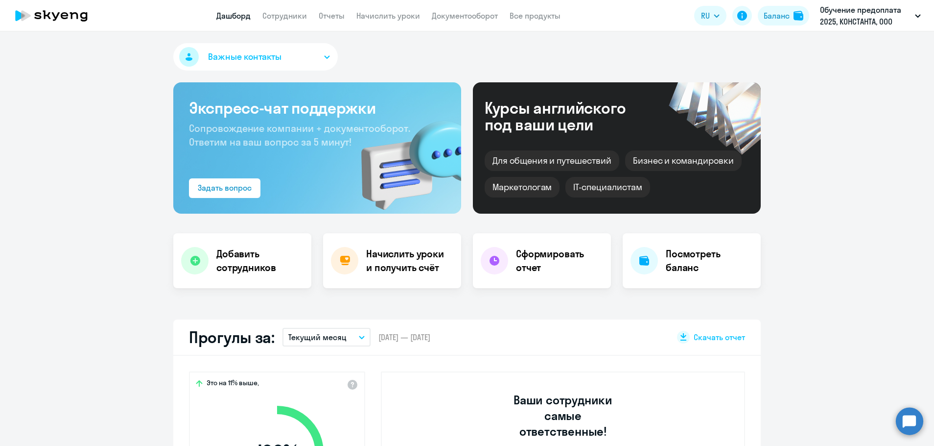
select select "30"
click at [298, 18] on link "Сотрудники" at bounding box center [284, 16] width 45 height 10
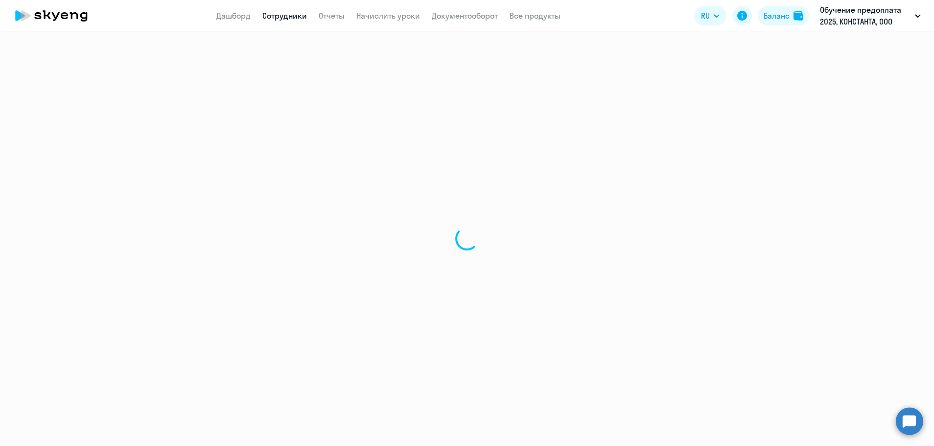
select select "30"
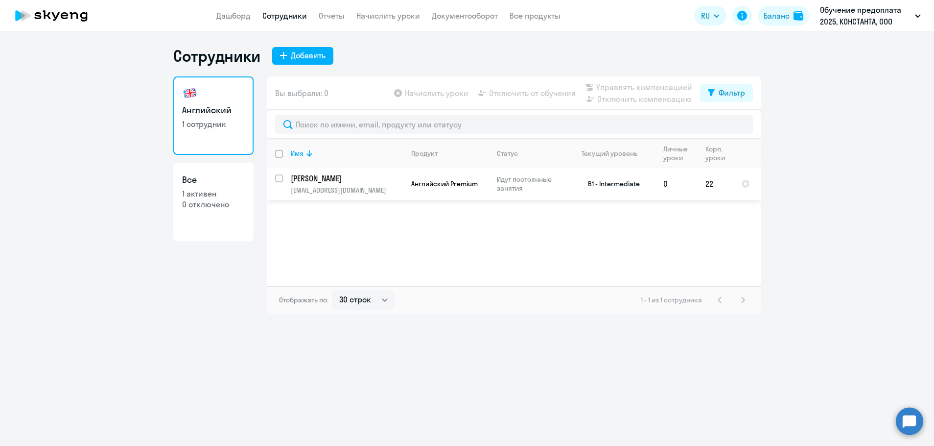
click at [350, 177] on p "[PERSON_NAME]" at bounding box center [346, 178] width 111 height 11
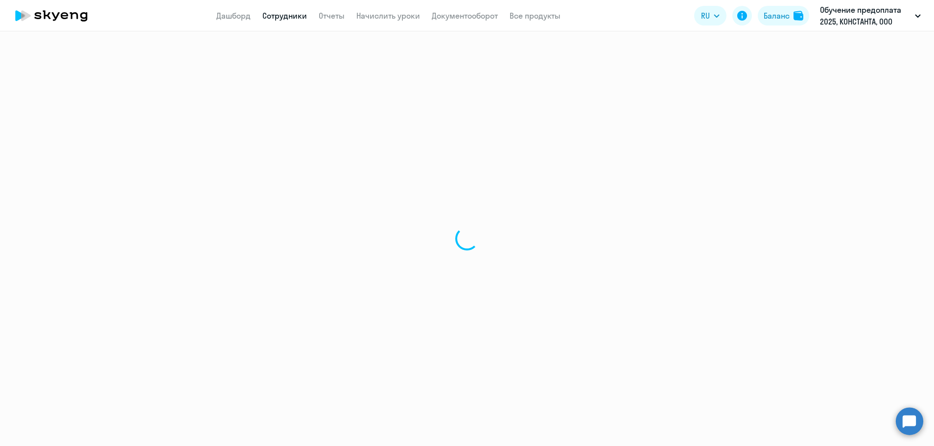
select select "english"
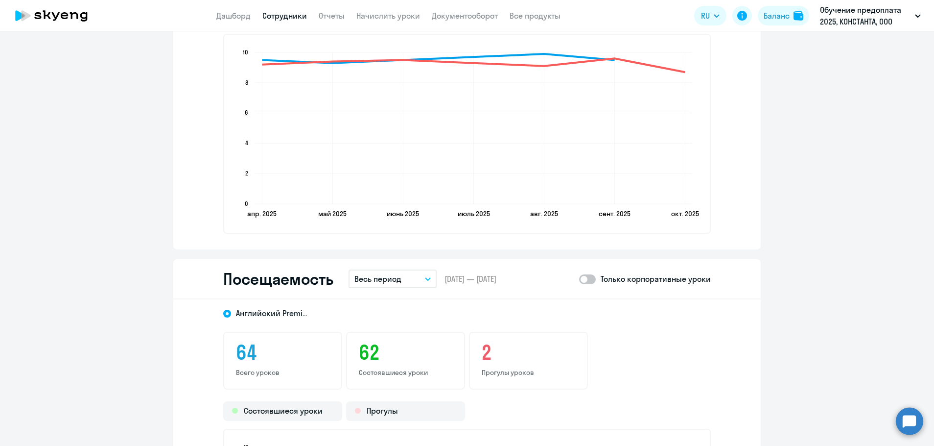
scroll to position [1126, 0]
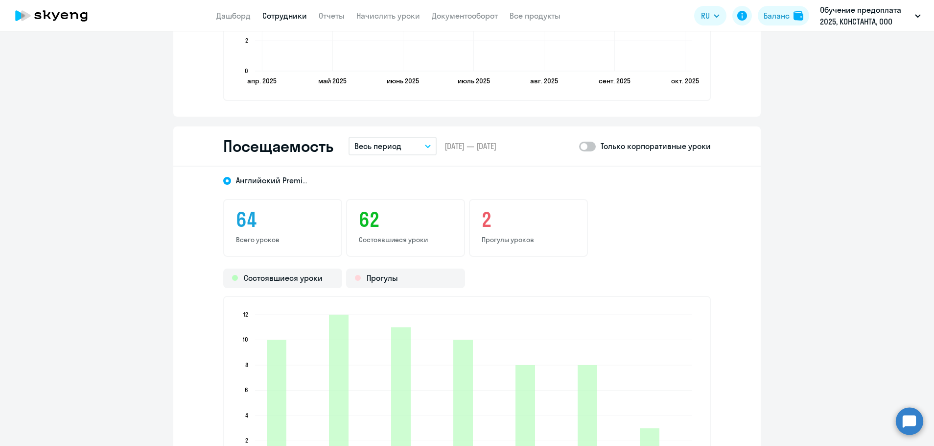
click at [426, 146] on icon "button" at bounding box center [428, 146] width 5 height 2
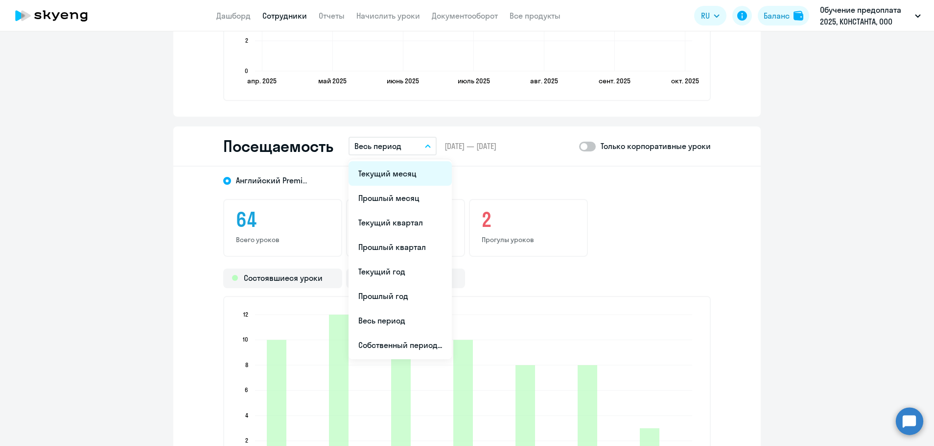
click at [408, 173] on li "Текущий месяц" at bounding box center [400, 173] width 103 height 24
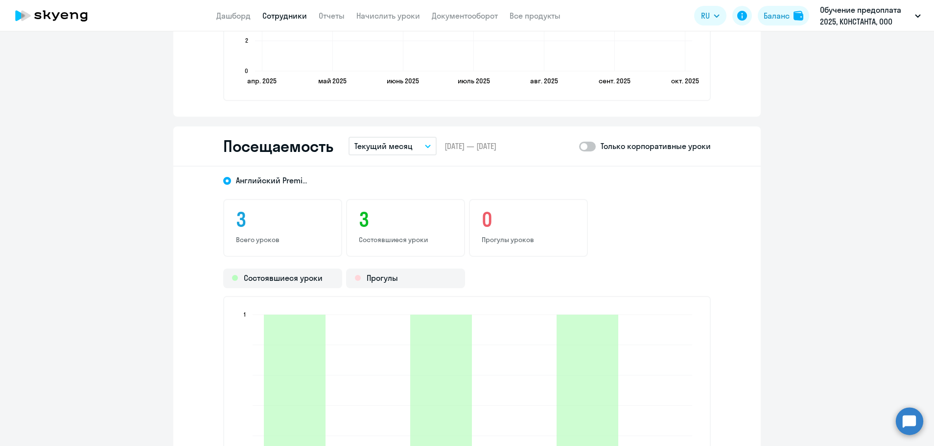
click at [294, 19] on link "Сотрудники" at bounding box center [284, 16] width 45 height 10
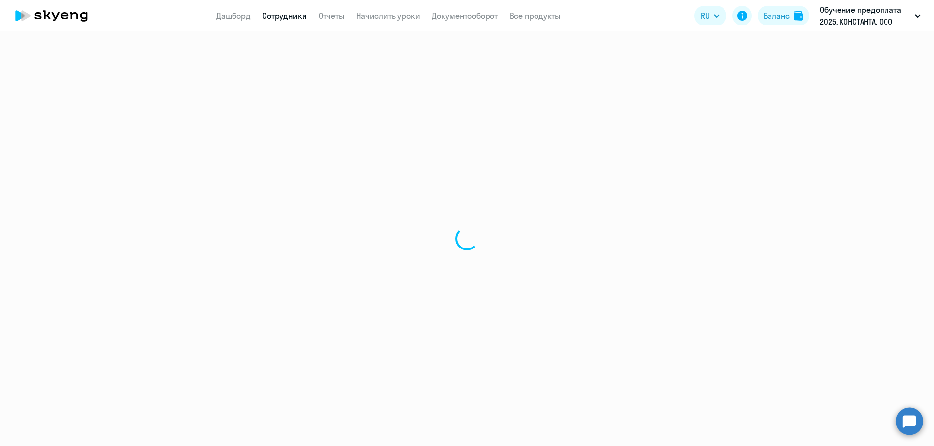
select select "30"
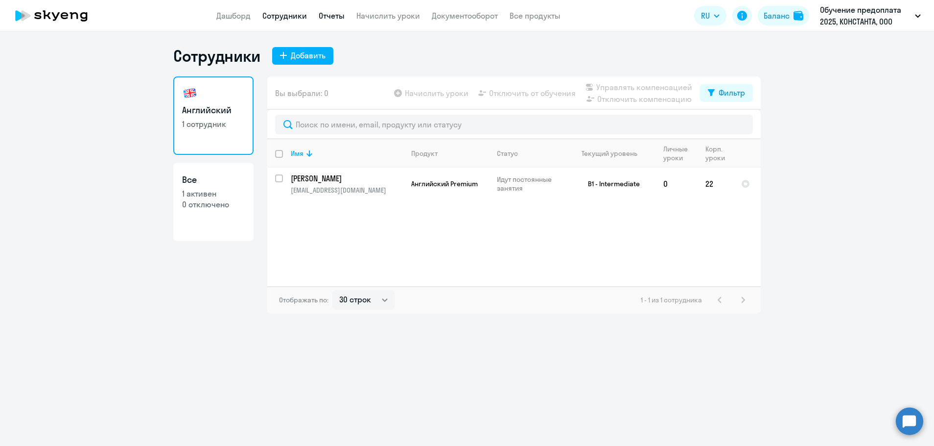
click at [337, 14] on link "Отчеты" at bounding box center [332, 16] width 26 height 10
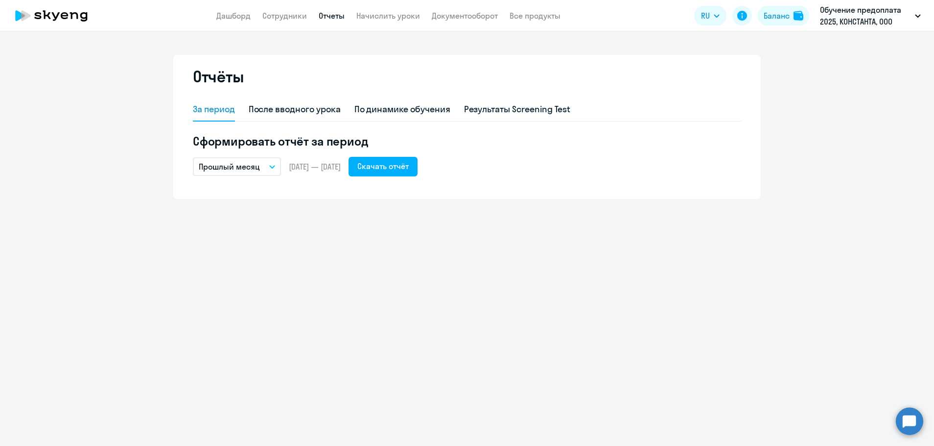
click at [275, 163] on button "Прошлый месяц" at bounding box center [237, 166] width 88 height 19
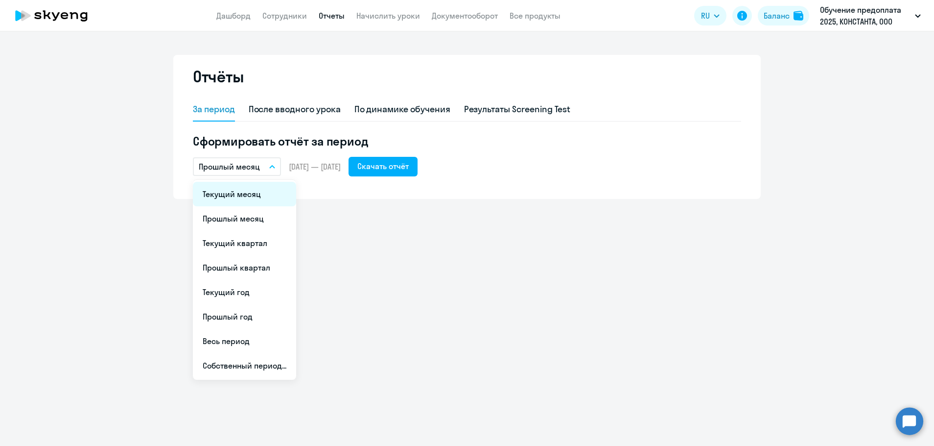
click at [246, 194] on li "Текущий месяц" at bounding box center [244, 194] width 103 height 24
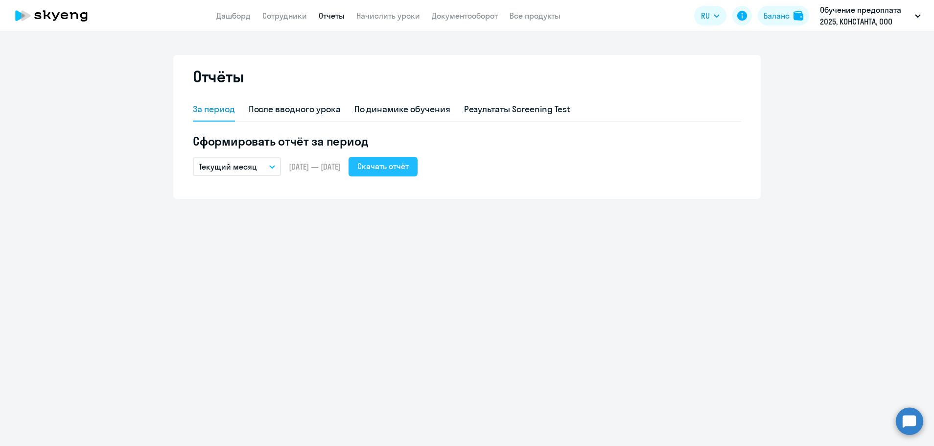
click at [404, 168] on div "Скачать отчёт" at bounding box center [383, 166] width 51 height 12
click at [292, 17] on link "Сотрудники" at bounding box center [284, 16] width 45 height 10
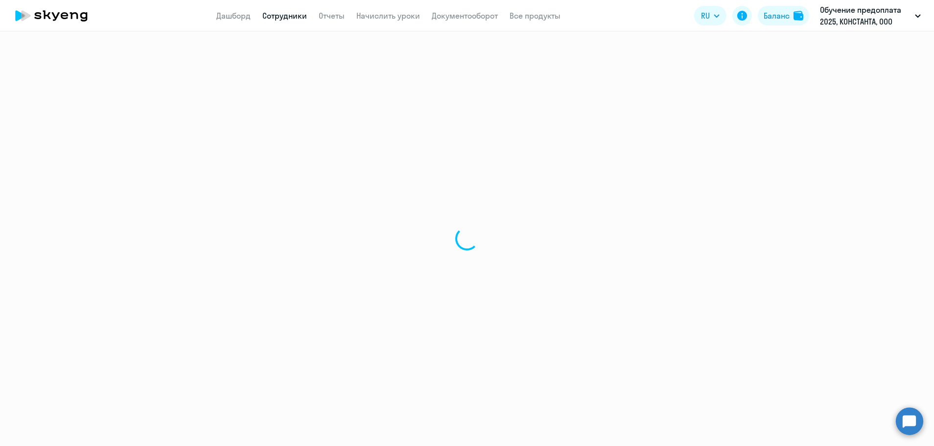
select select "30"
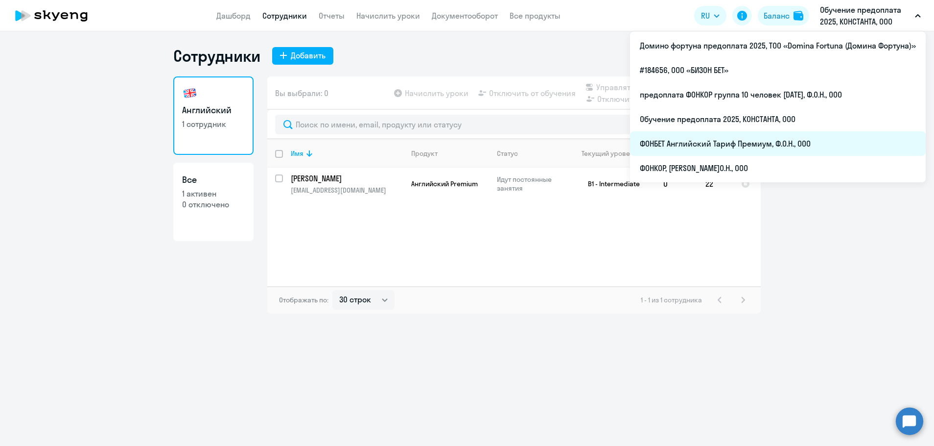
click at [736, 139] on li "ФОНБЕТ Английский Тариф Премиум, Ф.О.Н., ООО" at bounding box center [778, 143] width 296 height 24
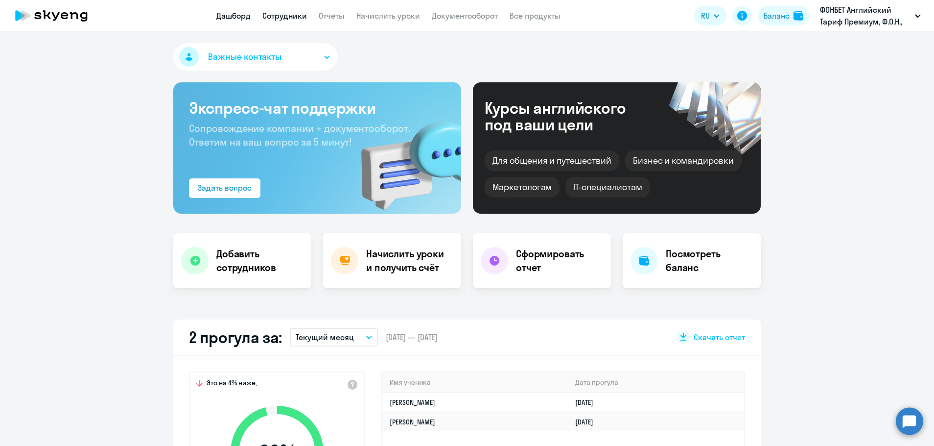
click at [280, 15] on link "Сотрудники" at bounding box center [284, 16] width 45 height 10
select select "30"
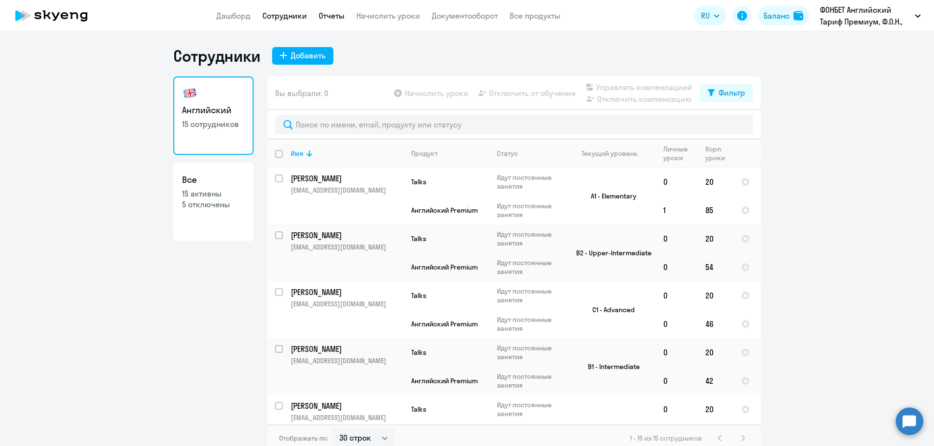
click at [328, 14] on link "Отчеты" at bounding box center [332, 16] width 26 height 10
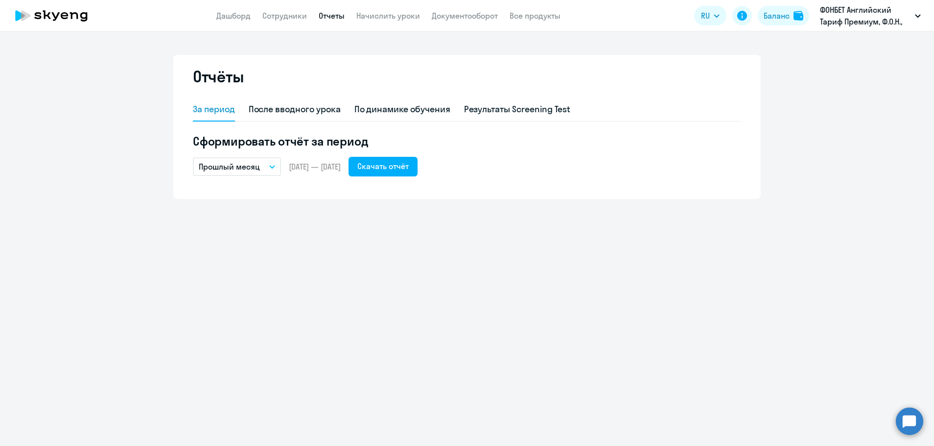
click at [268, 169] on button "Прошлый месяц" at bounding box center [237, 166] width 88 height 19
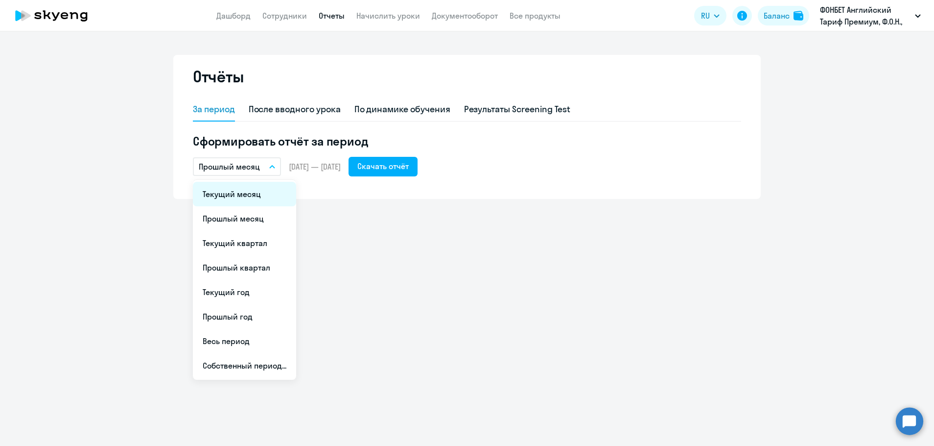
click at [257, 199] on li "Текущий месяц" at bounding box center [244, 194] width 103 height 24
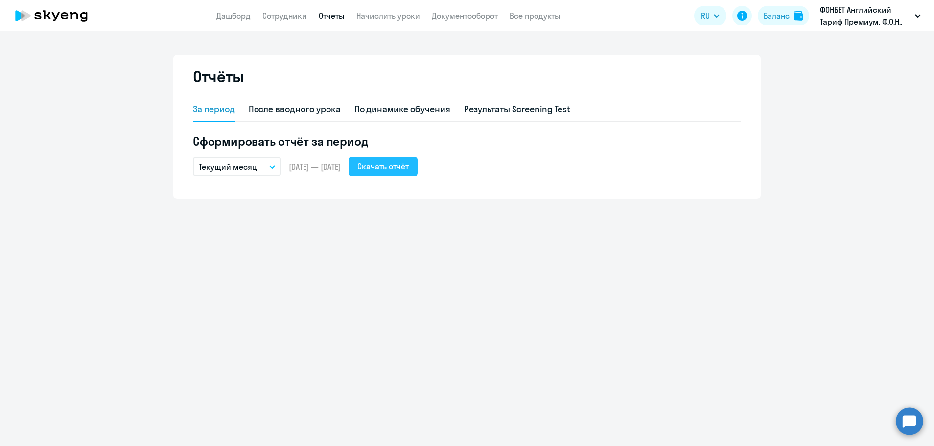
click at [404, 166] on div "Скачать отчёт" at bounding box center [383, 166] width 51 height 12
click at [281, 14] on link "Сотрудники" at bounding box center [284, 16] width 45 height 10
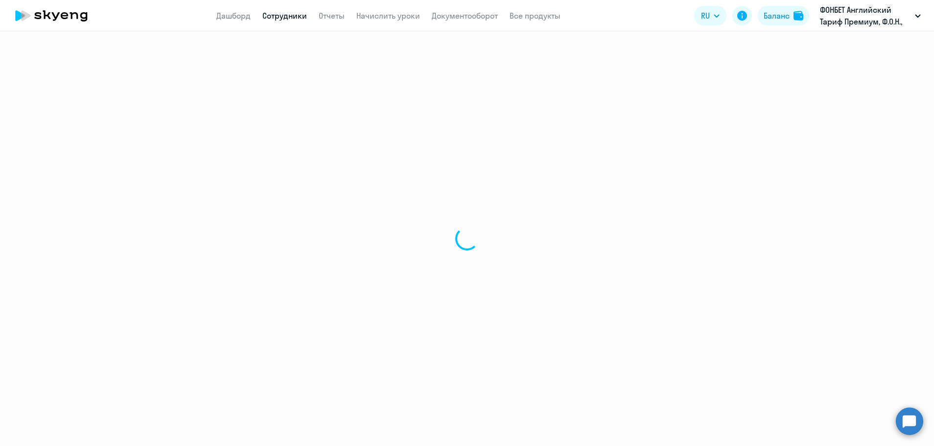
select select "30"
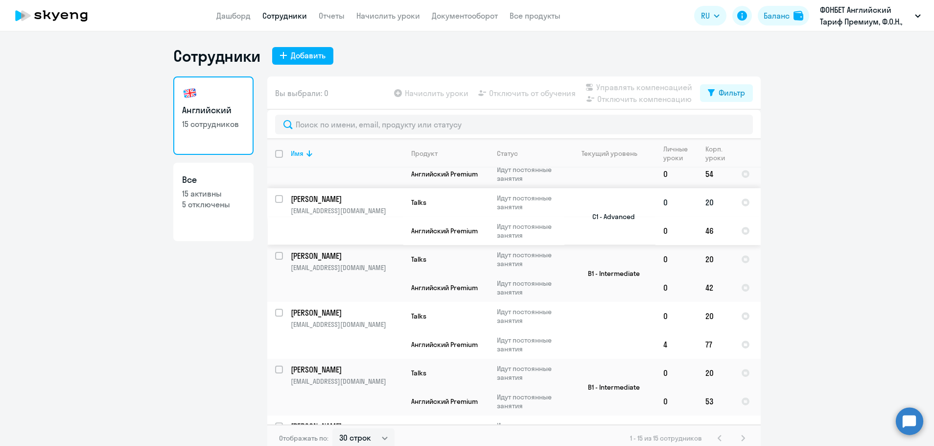
scroll to position [98, 0]
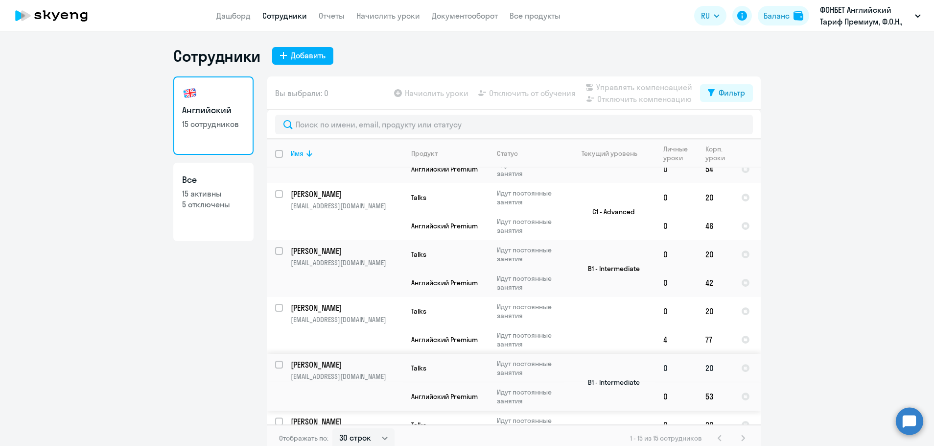
click at [326, 364] on p "[PERSON_NAME]" at bounding box center [346, 364] width 111 height 11
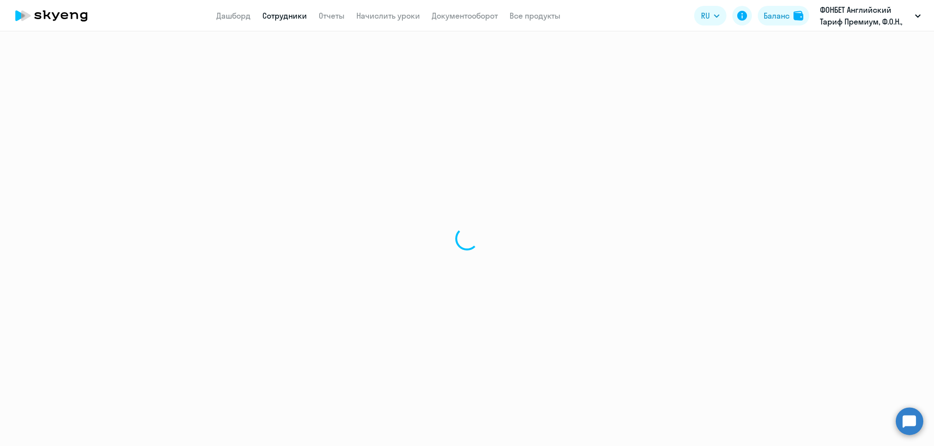
select select "english"
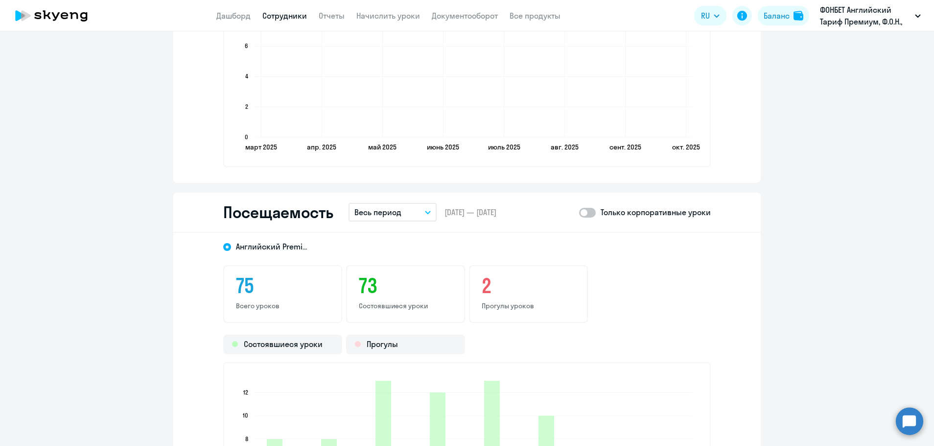
scroll to position [1126, 0]
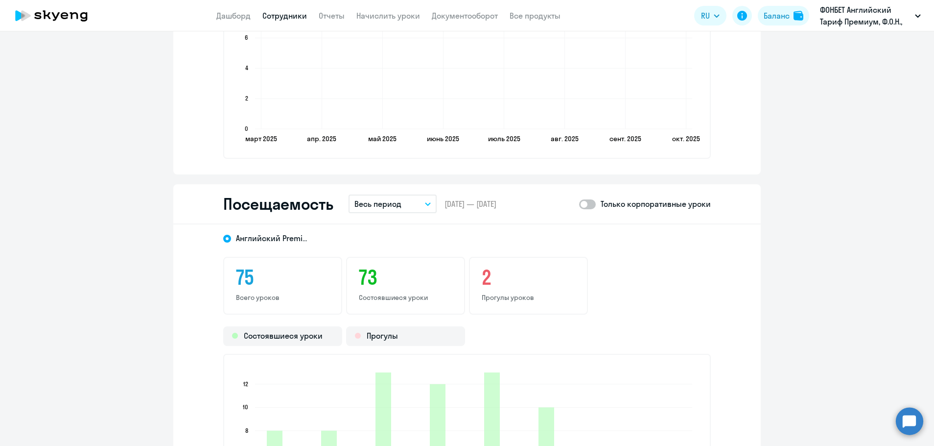
click at [428, 204] on button "Весь период" at bounding box center [393, 203] width 88 height 19
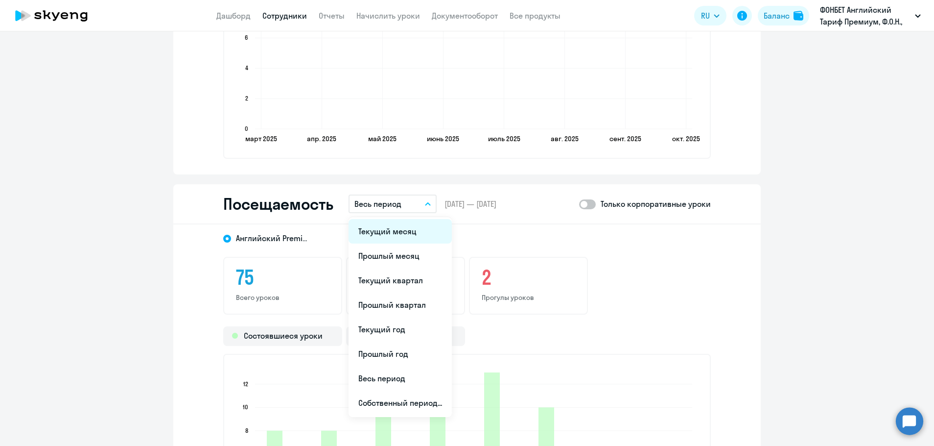
click at [388, 225] on li "Текущий месяц" at bounding box center [400, 231] width 103 height 24
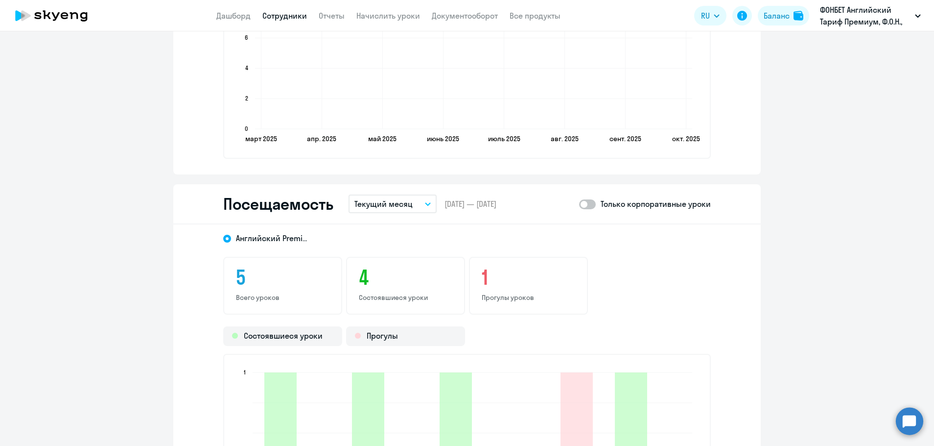
click at [587, 205] on span at bounding box center [587, 204] width 17 height 10
click at [579, 204] on input "checkbox" at bounding box center [579, 204] width 0 height 0
checkbox input "true"
click at [295, 16] on link "Сотрудники" at bounding box center [284, 16] width 45 height 10
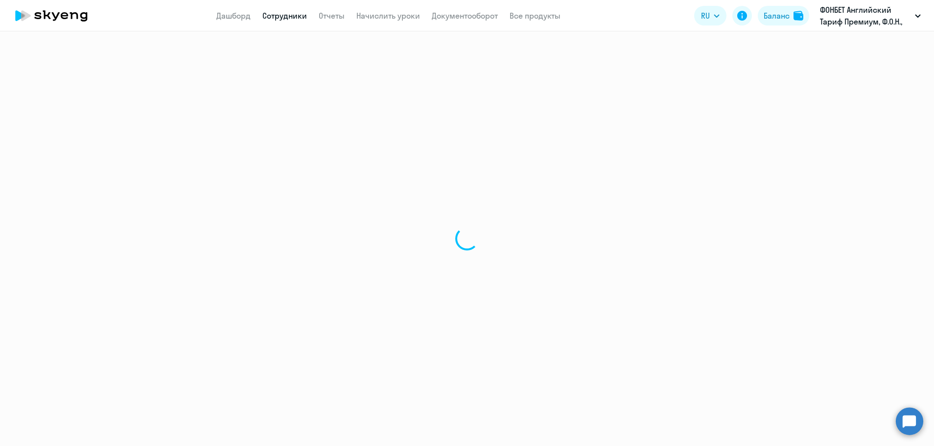
select select "30"
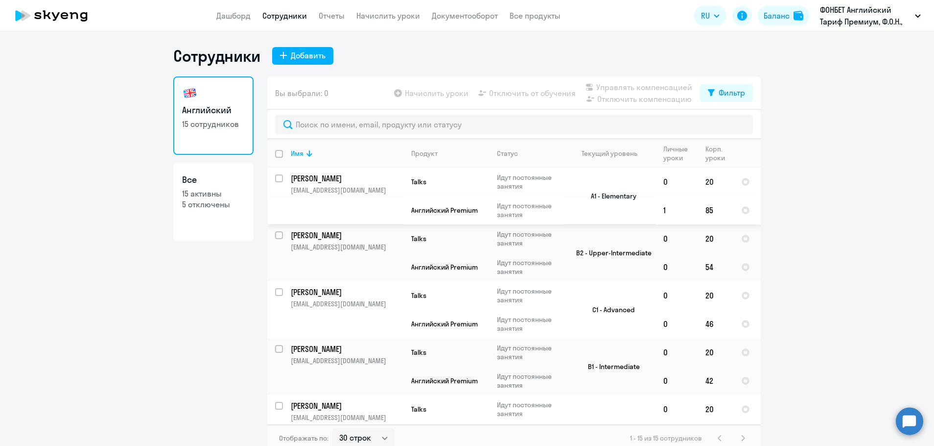
click at [330, 178] on p "[PERSON_NAME]" at bounding box center [346, 178] width 111 height 11
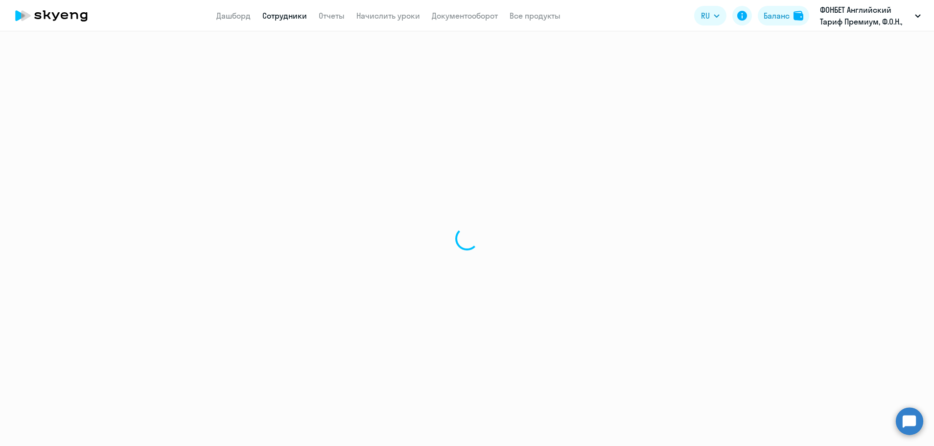
select select "english"
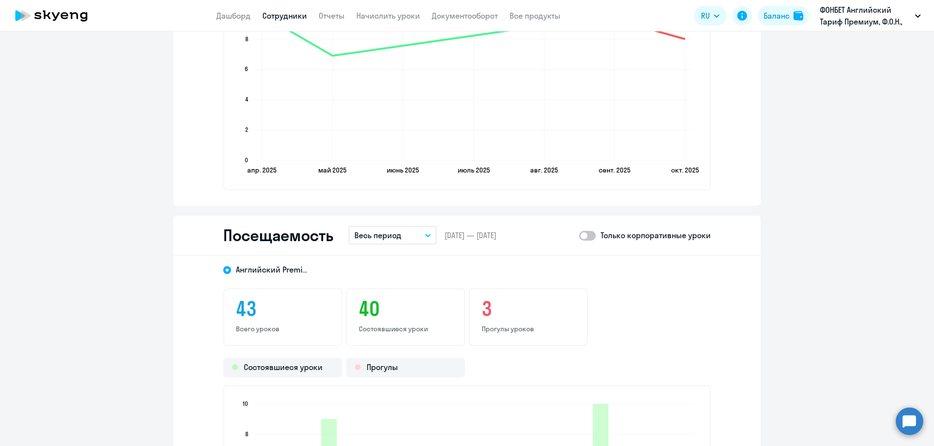
scroll to position [1126, 0]
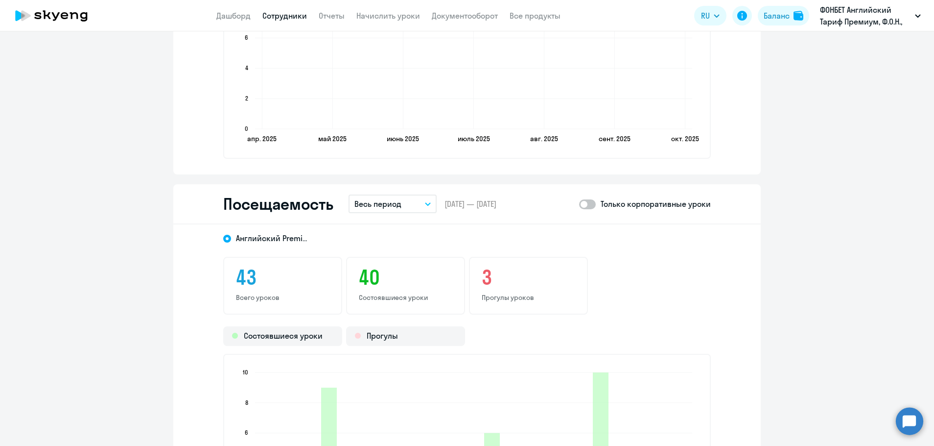
click at [425, 202] on icon "button" at bounding box center [428, 203] width 6 height 3
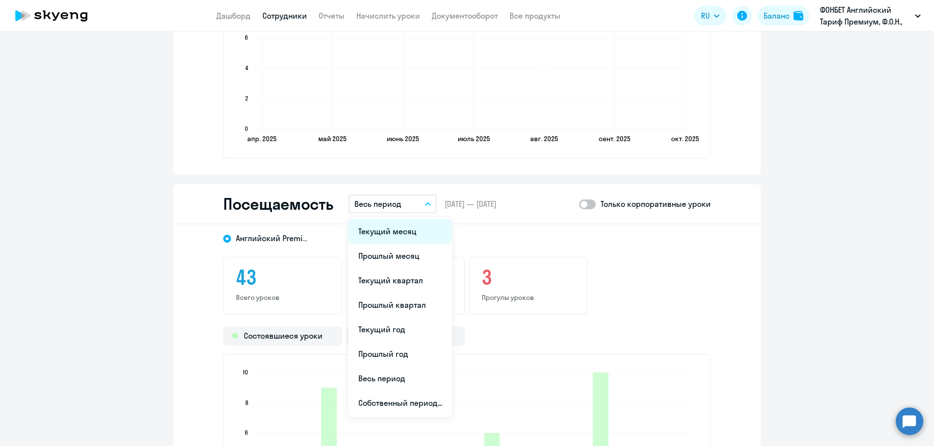
click at [410, 234] on li "Текущий месяц" at bounding box center [400, 231] width 103 height 24
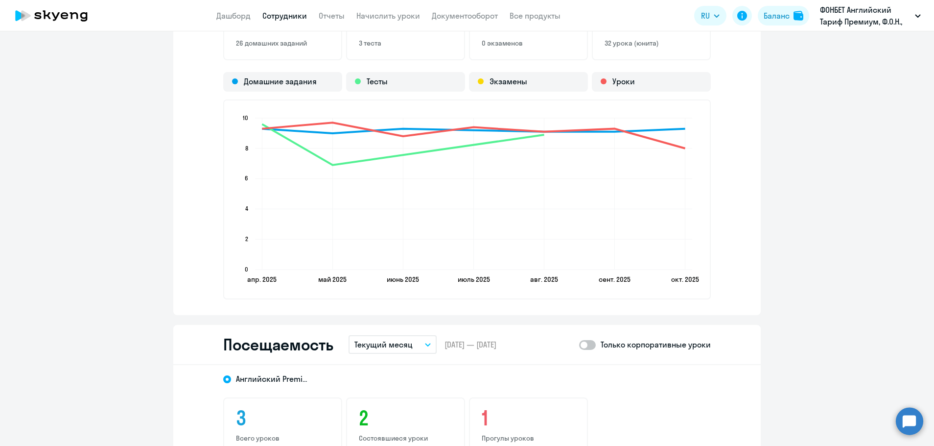
scroll to position [979, 0]
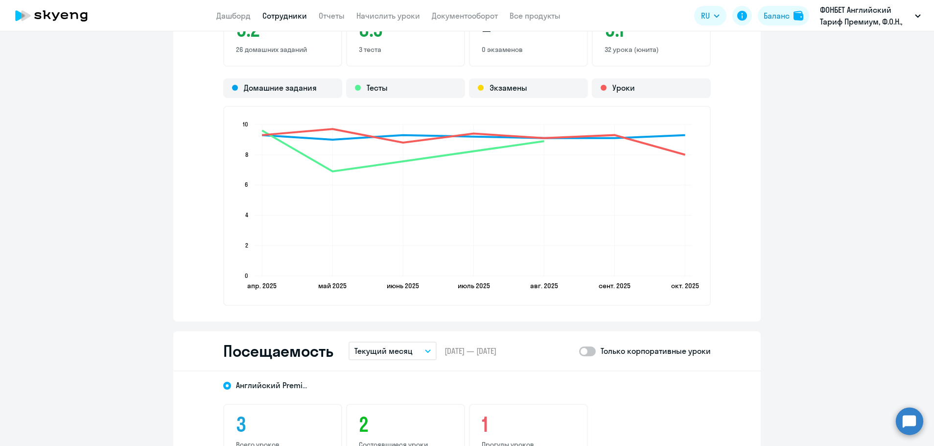
click at [69, 14] on icon at bounding box center [51, 15] width 86 height 24
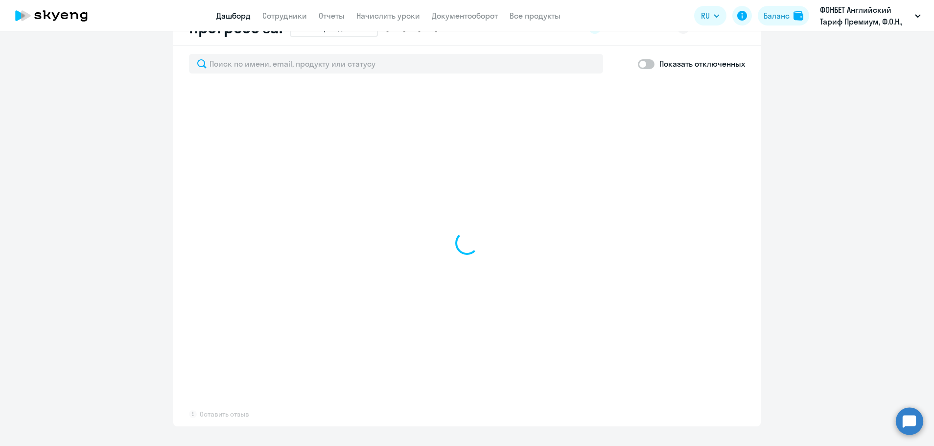
scroll to position [587, 0]
select select "30"
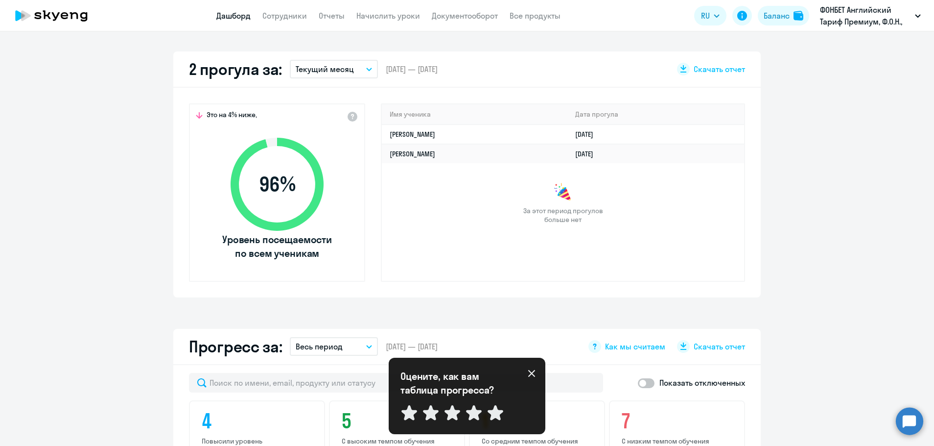
scroll to position [244, 0]
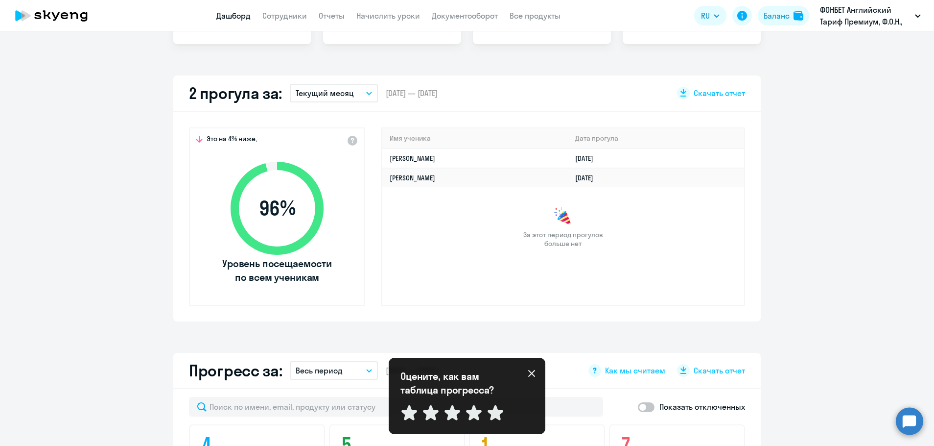
click at [367, 93] on icon "button" at bounding box center [369, 93] width 6 height 3
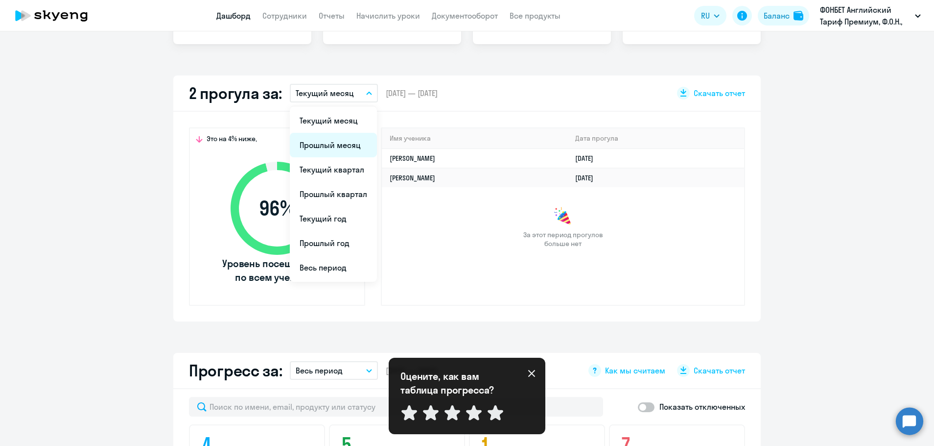
click at [337, 150] on li "Прошлый месяц" at bounding box center [333, 145] width 87 height 24
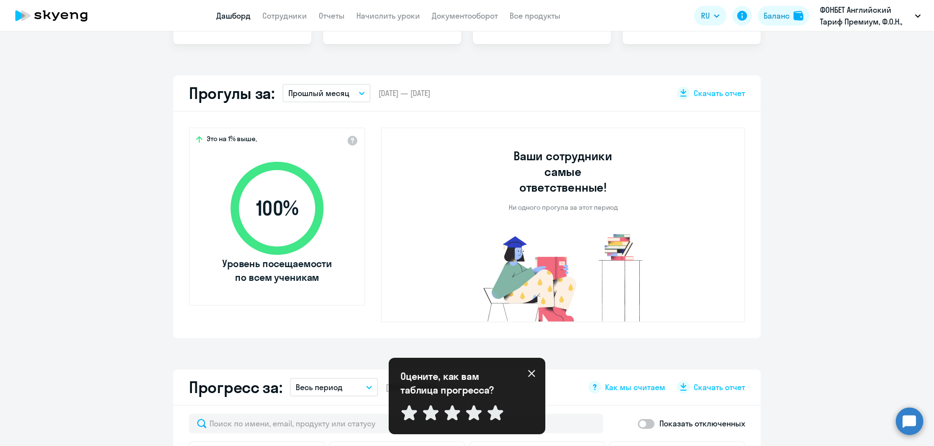
click at [360, 94] on button "Прошлый месяц" at bounding box center [327, 93] width 88 height 19
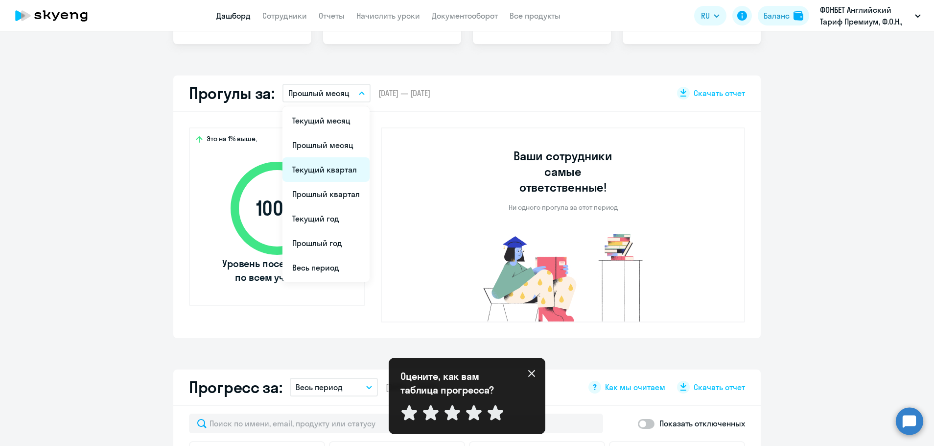
click at [318, 169] on li "Текущий квартал" at bounding box center [326, 169] width 87 height 24
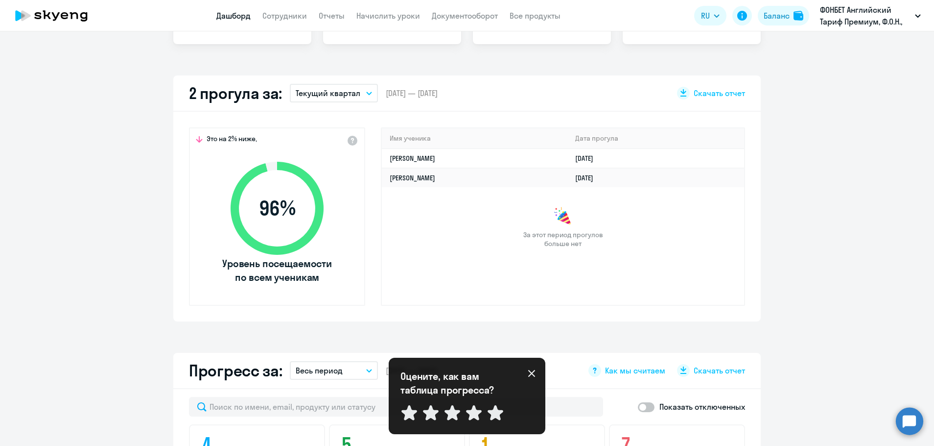
click at [360, 95] on button "Текущий квартал" at bounding box center [334, 93] width 88 height 19
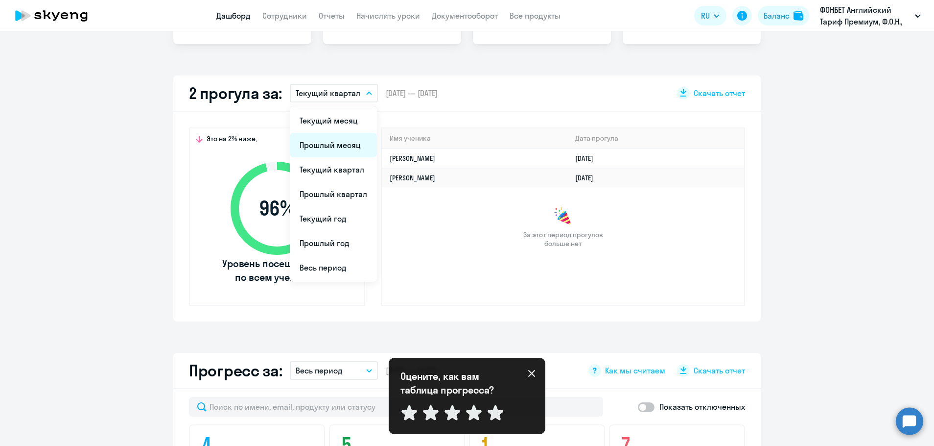
click at [344, 145] on li "Прошлый месяц" at bounding box center [333, 145] width 87 height 24
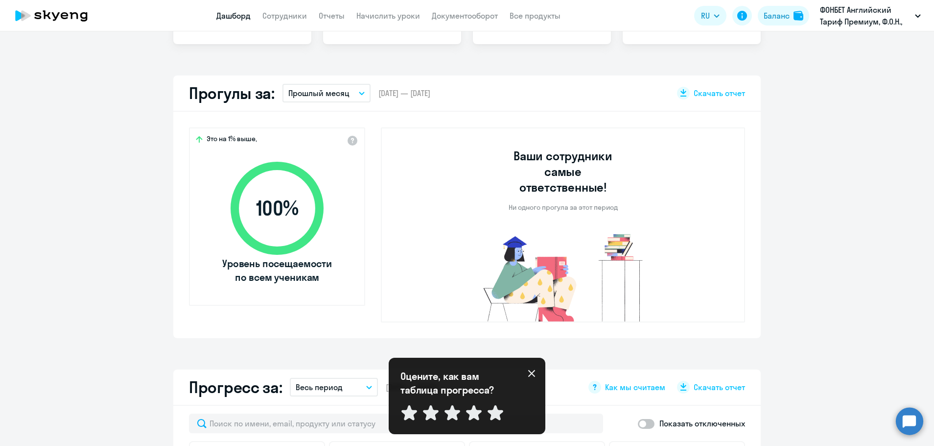
click at [355, 95] on button "Прошлый месяц" at bounding box center [327, 93] width 88 height 19
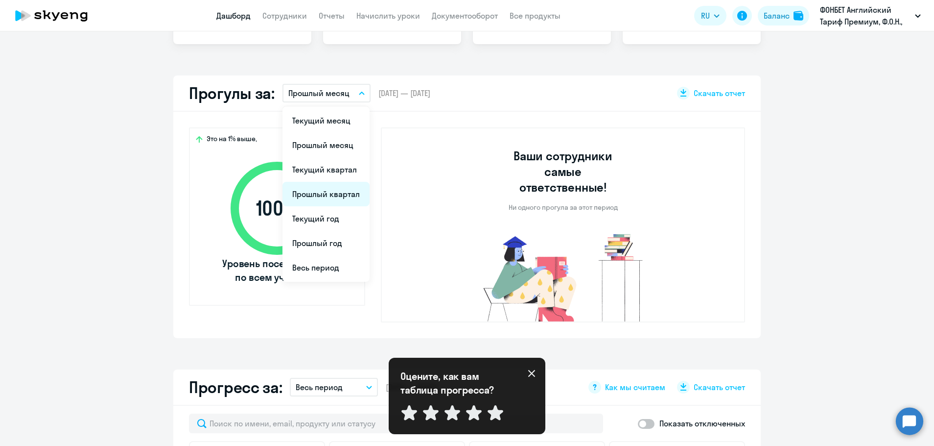
click at [341, 192] on li "Прошлый квартал" at bounding box center [326, 194] width 87 height 24
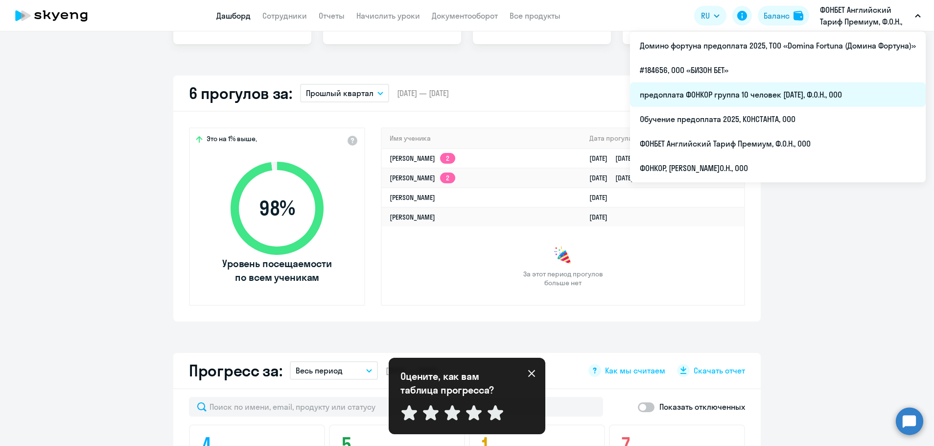
click at [799, 92] on li "предоплата ФОНКОР группа 10 человек [DATE], Ф.О.Н., ООО" at bounding box center [778, 94] width 296 height 24
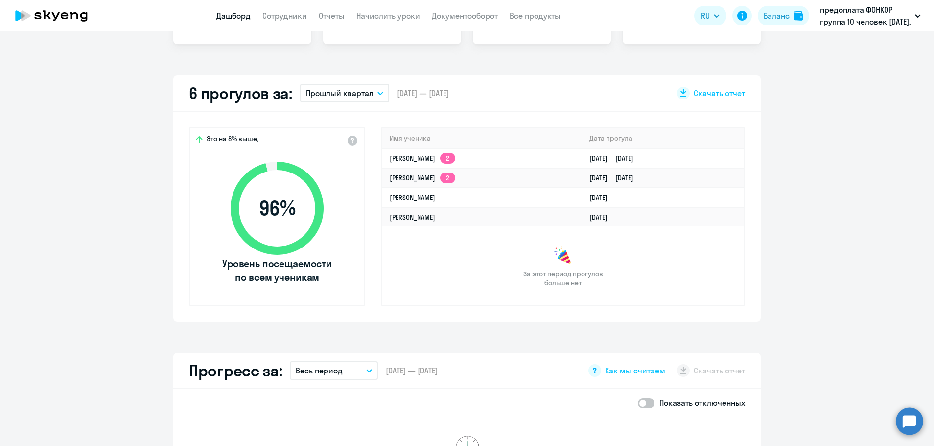
click at [375, 95] on button "Прошлый квартал" at bounding box center [344, 93] width 89 height 19
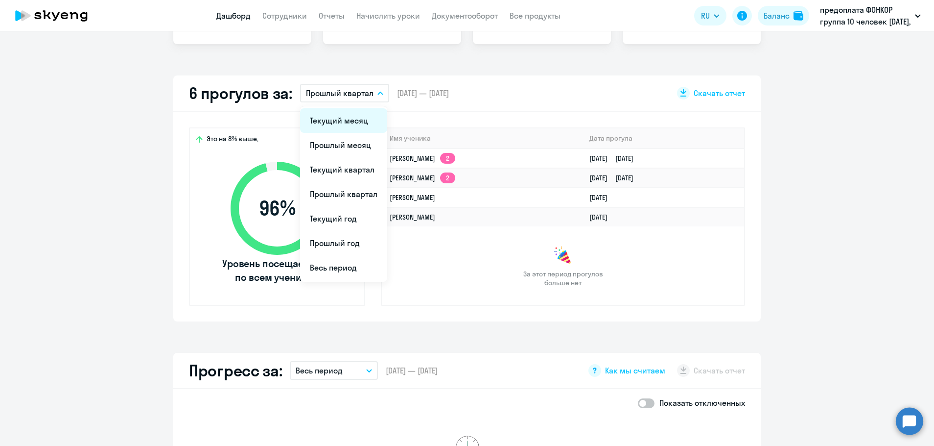
click at [351, 118] on li "Текущий месяц" at bounding box center [343, 120] width 87 height 24
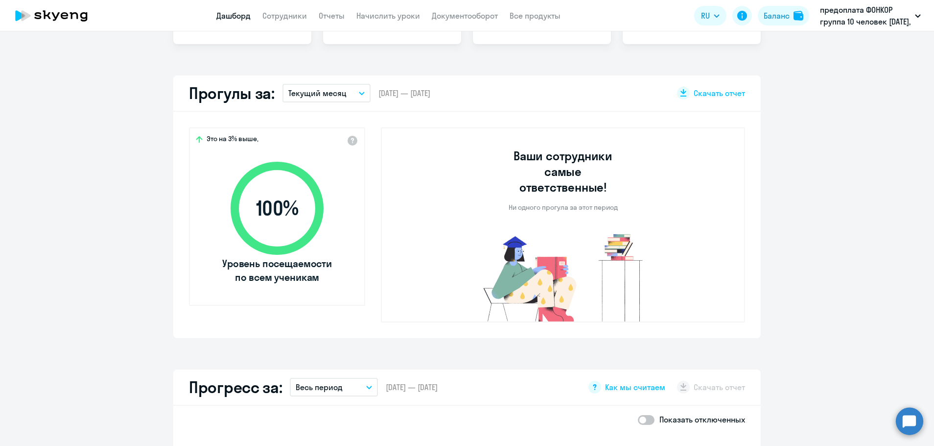
click at [359, 92] on icon "button" at bounding box center [361, 93] width 5 height 2
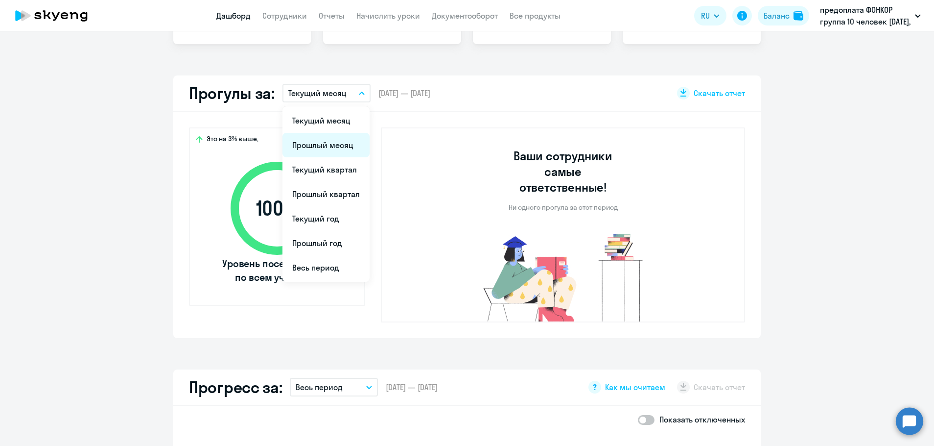
click at [319, 144] on li "Прошлый месяц" at bounding box center [326, 145] width 87 height 24
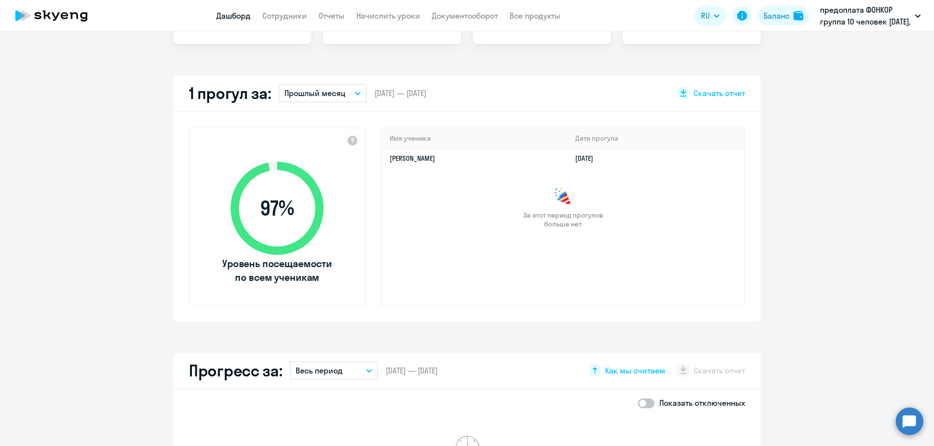
click at [64, 15] on icon at bounding box center [64, 15] width 7 height 7
click at [59, 18] on icon at bounding box center [51, 15] width 86 height 24
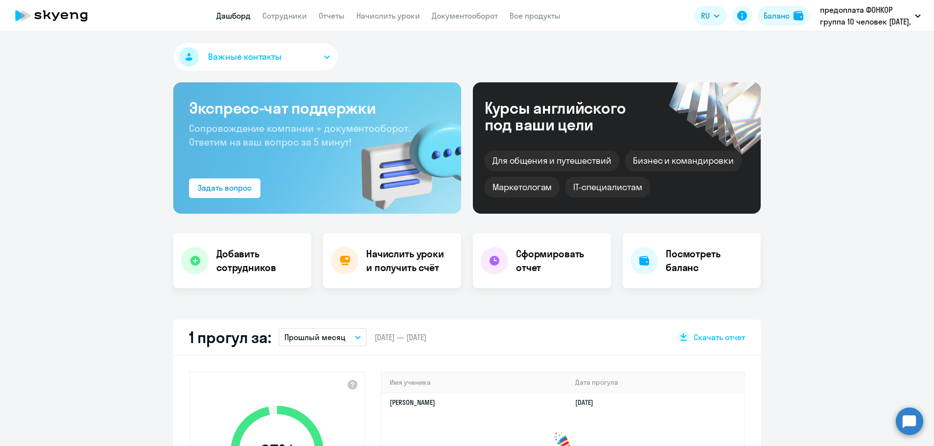
click at [324, 59] on button "Важные контакты" at bounding box center [255, 56] width 165 height 27
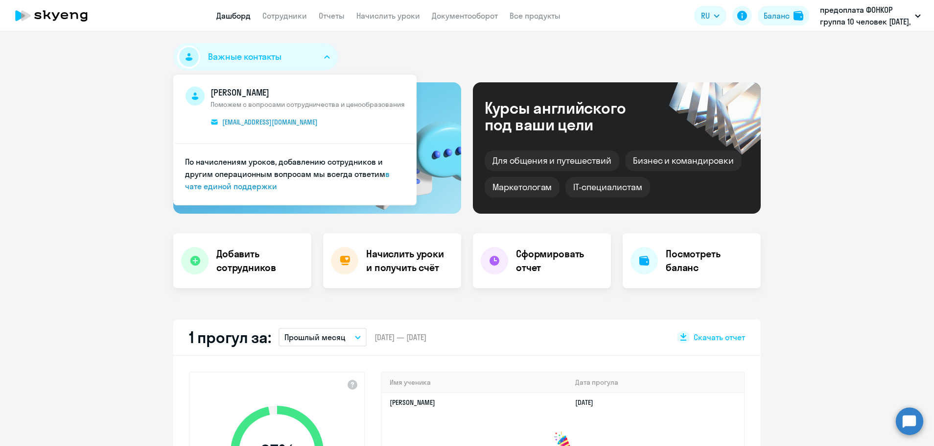
click at [324, 59] on button "Важные контакты" at bounding box center [255, 56] width 165 height 27
